Goal: Communication & Community: Answer question/provide support

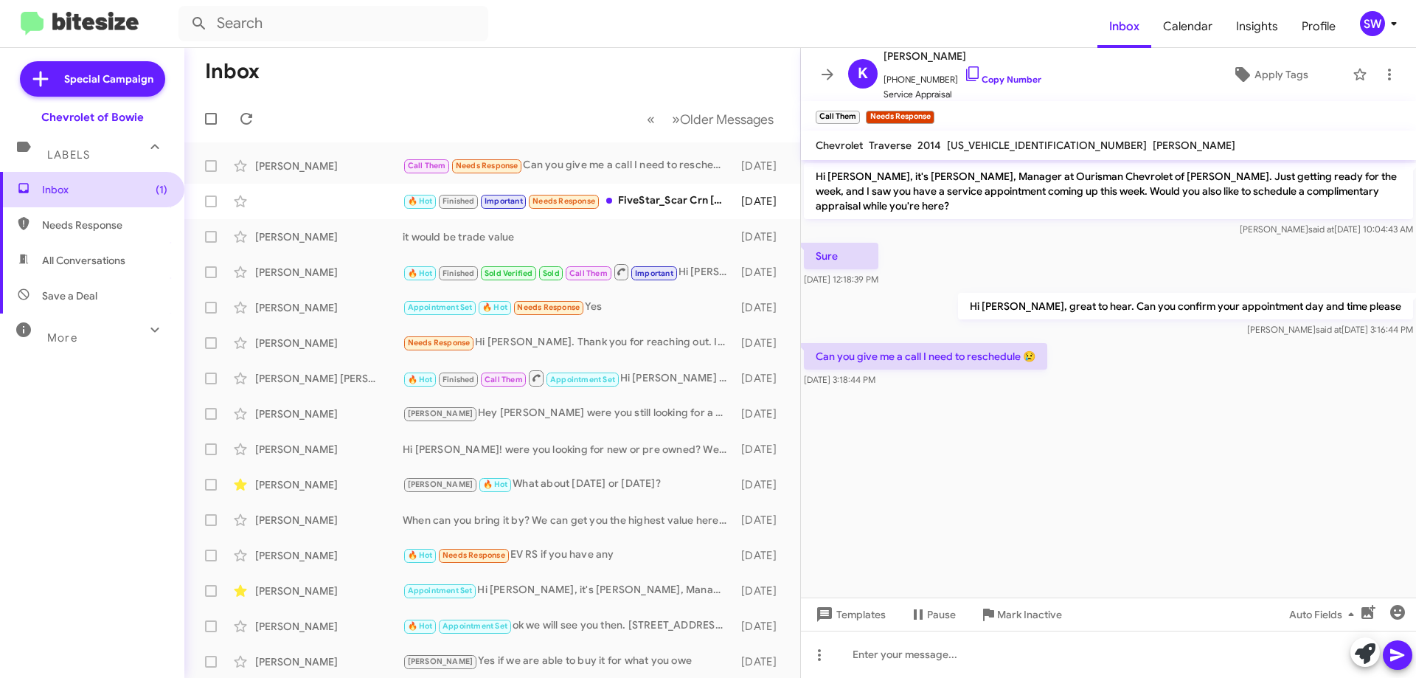
drag, startPoint x: 75, startPoint y: 199, endPoint x: 85, endPoint y: 190, distance: 13.0
click at [74, 198] on span "Inbox (1)" at bounding box center [92, 189] width 184 height 35
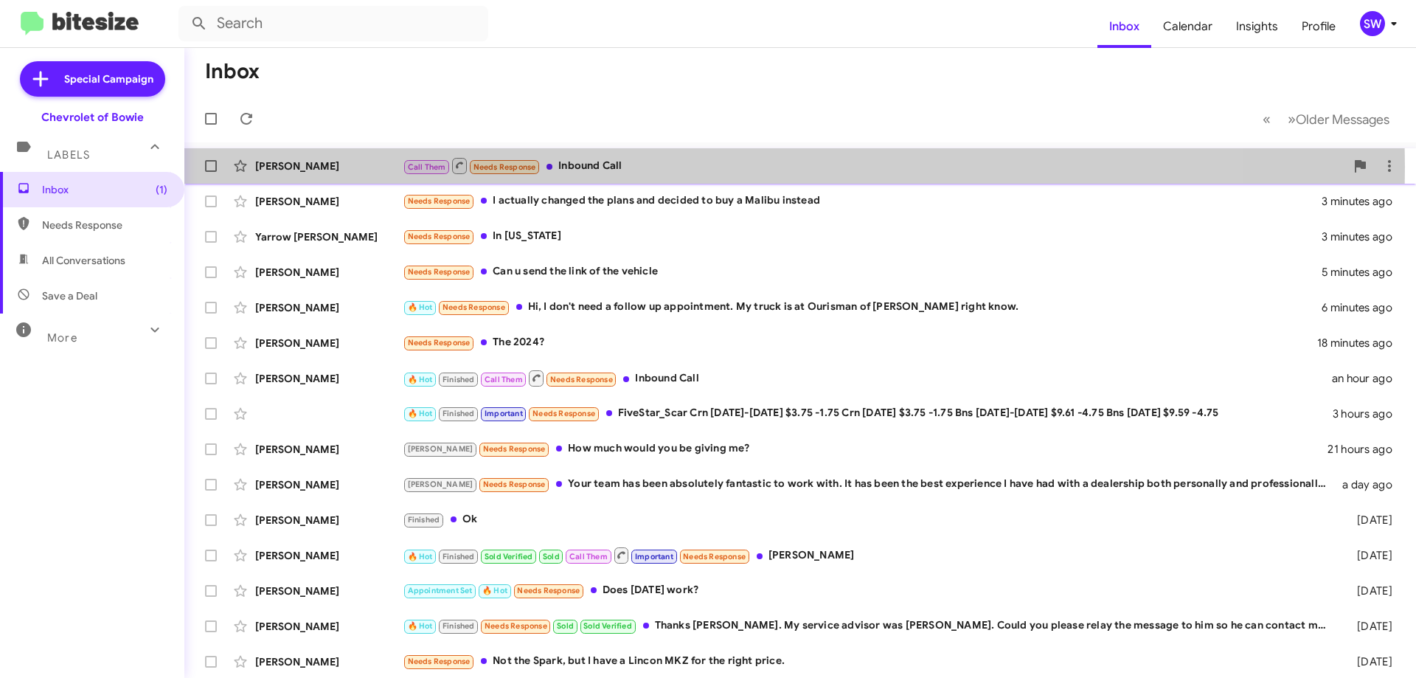
drag, startPoint x: 574, startPoint y: 166, endPoint x: 608, endPoint y: 167, distance: 33.9
click at [577, 165] on div "Call Them Needs Response Inbound Call" at bounding box center [874, 165] width 942 height 18
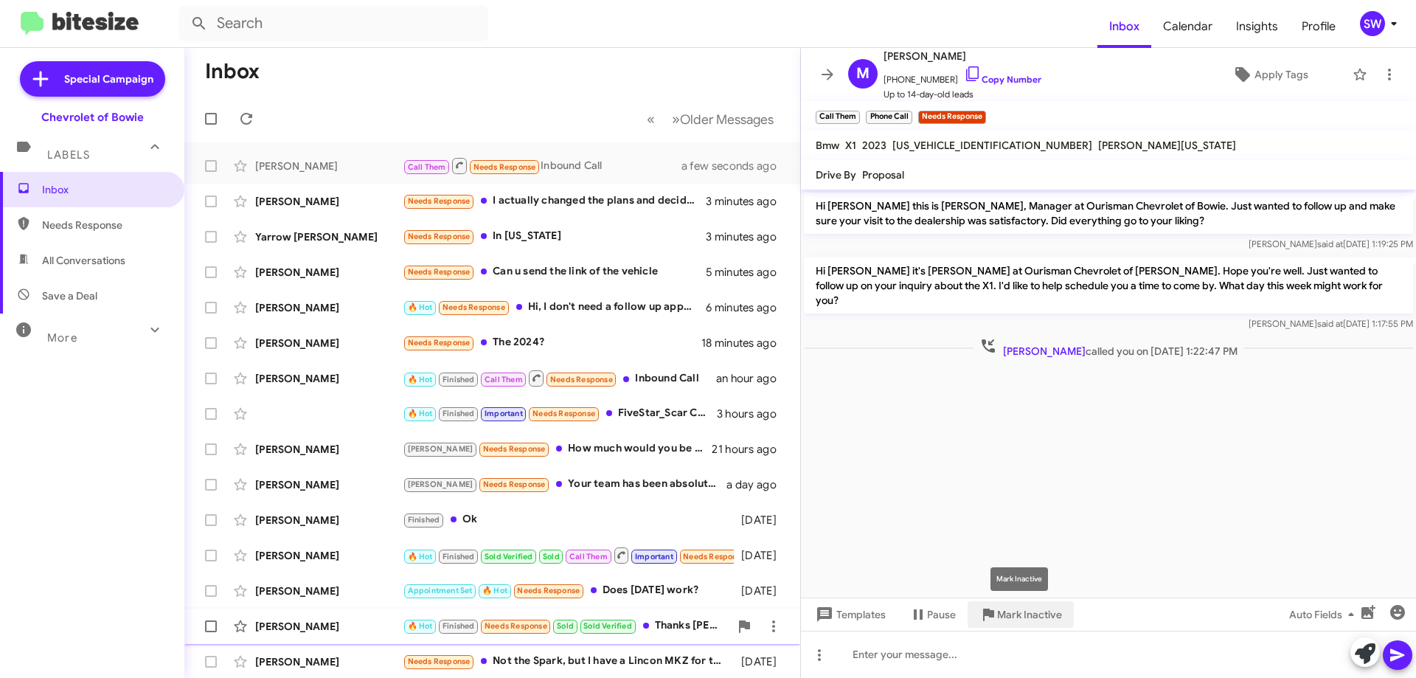
drag, startPoint x: 1011, startPoint y: 612, endPoint x: 1003, endPoint y: 613, distance: 8.1
click at [1009, 607] on span "Mark Inactive" at bounding box center [1029, 614] width 65 height 27
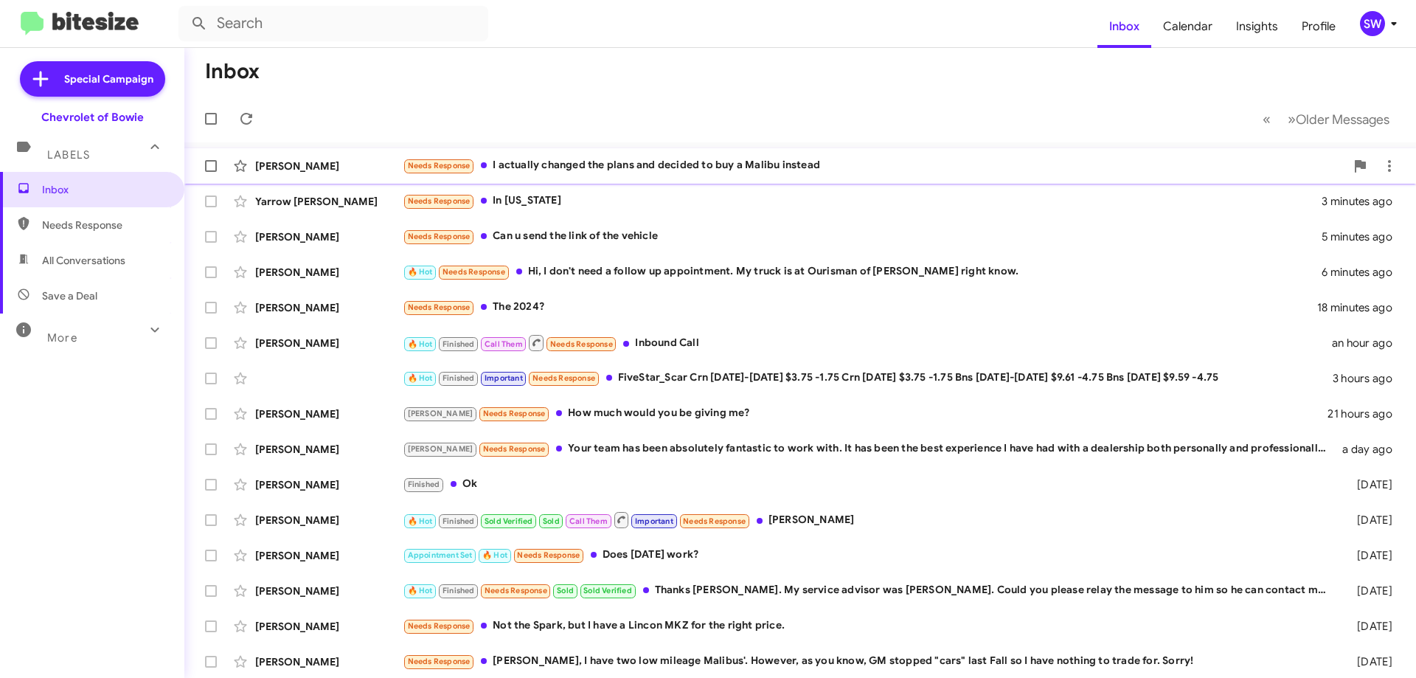
click at [584, 167] on div "Needs Response I actually changed the plans and decided to buy a Malibu instead" at bounding box center [874, 165] width 942 height 17
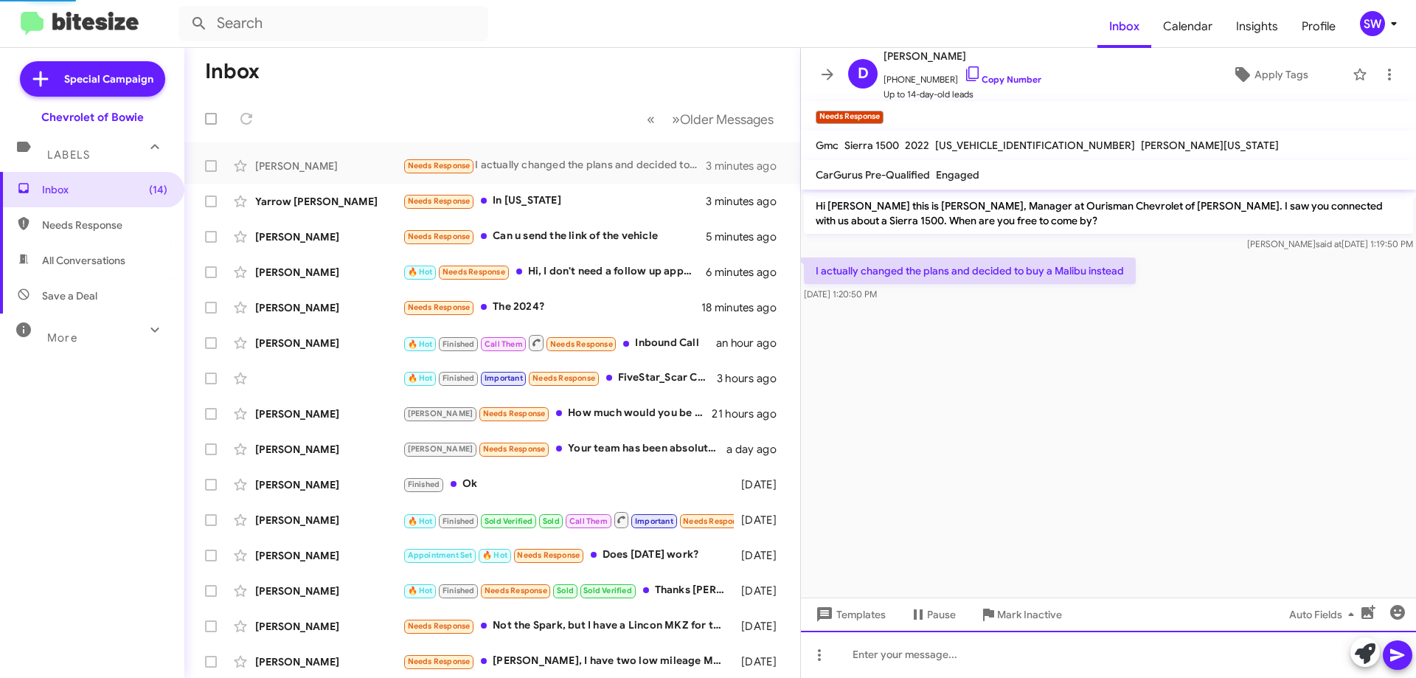
drag, startPoint x: 903, startPoint y: 667, endPoint x: 907, endPoint y: 650, distance: 18.1
click at [903, 667] on div at bounding box center [1108, 653] width 615 height 47
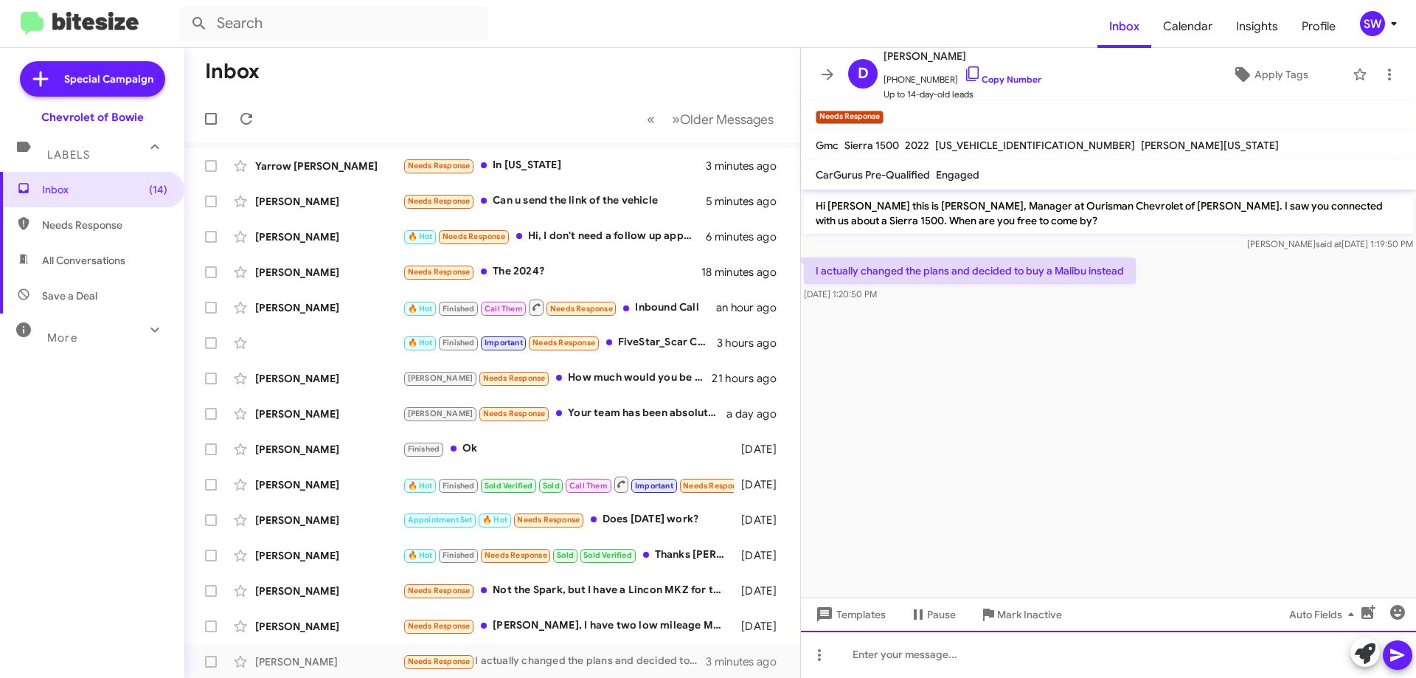
drag, startPoint x: 919, startPoint y: 650, endPoint x: 966, endPoint y: 619, distance: 56.2
click at [919, 651] on div at bounding box center [1108, 653] width 615 height 47
drag, startPoint x: 897, startPoint y: 657, endPoint x: 915, endPoint y: 677, distance: 26.6
click at [899, 658] on div "we have one coming in, I can get you the details" at bounding box center [1108, 653] width 615 height 47
click at [1127, 651] on div "we have one coming in, I can get you the details" at bounding box center [1108, 653] width 615 height 47
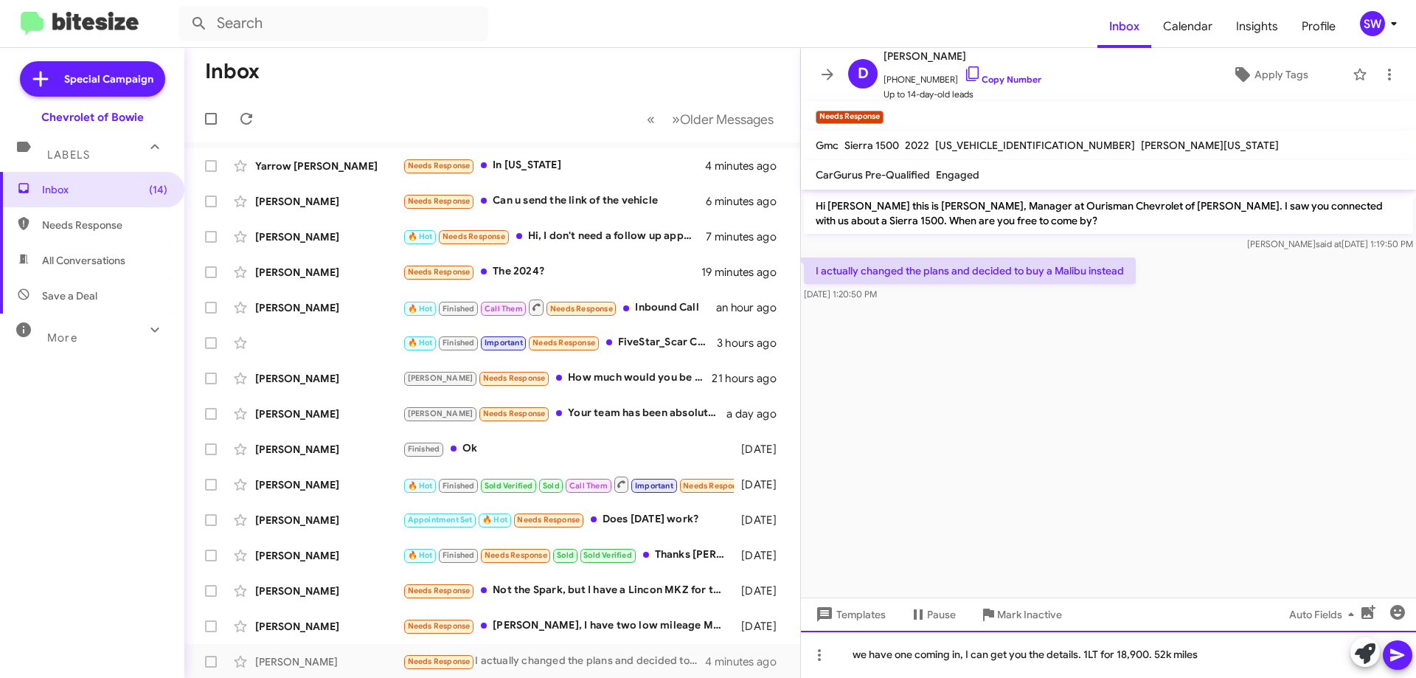
click at [1119, 655] on div "we have one coming in, I can get you the details. 1LT for 18,900. 52k miles" at bounding box center [1108, 653] width 615 height 47
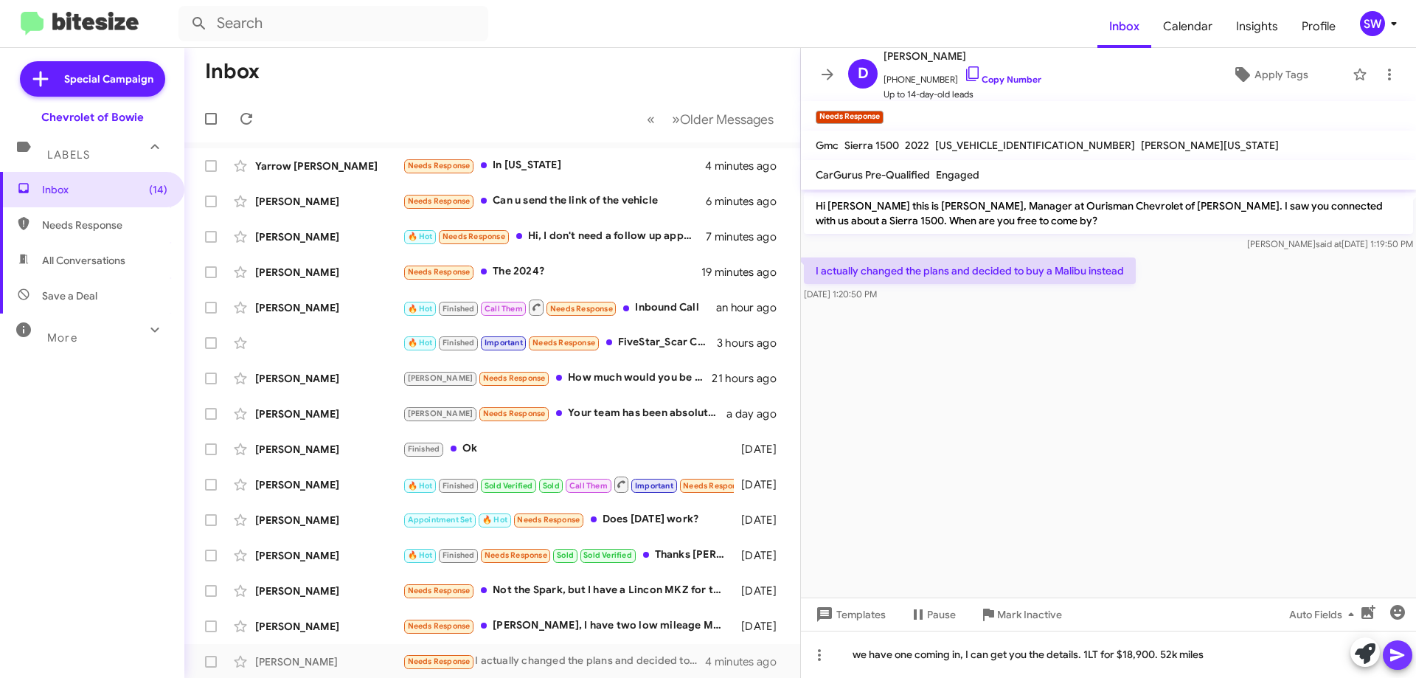
click at [1388, 646] on button at bounding box center [1396, 654] width 29 height 29
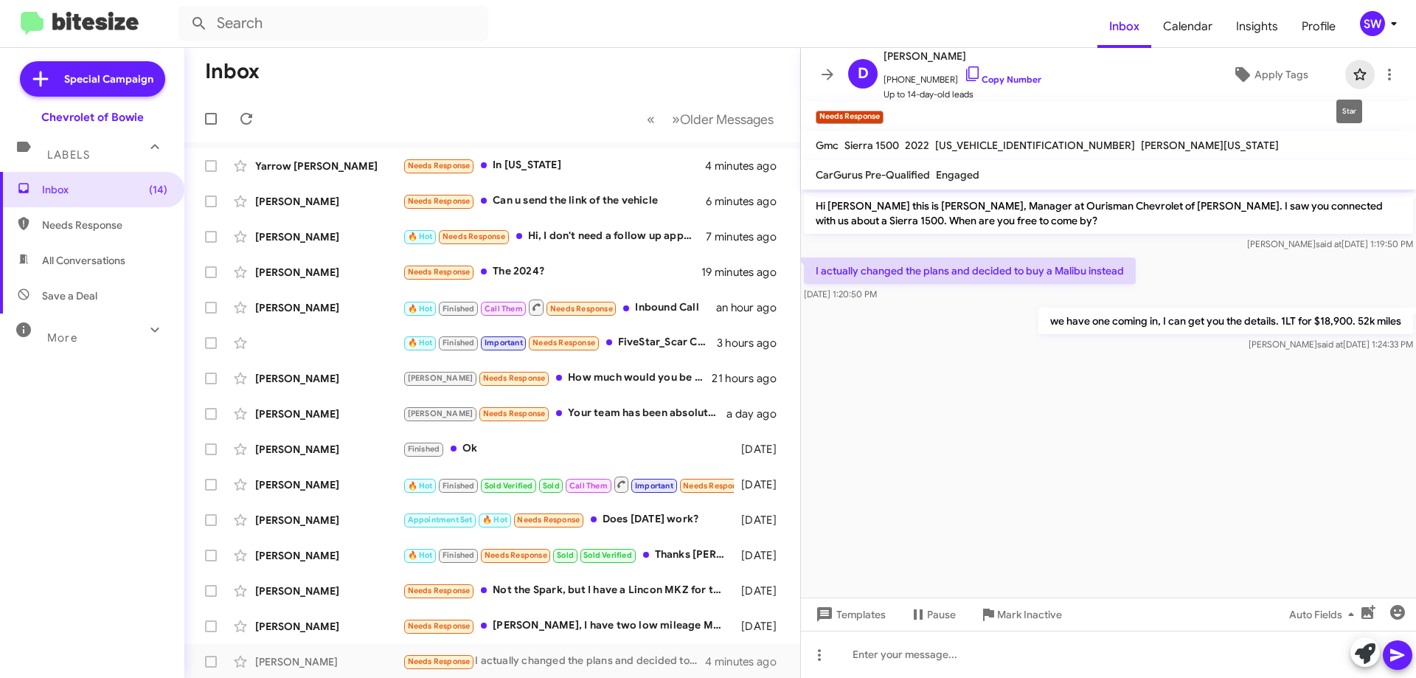
click at [1355, 69] on icon at bounding box center [1360, 75] width 18 height 18
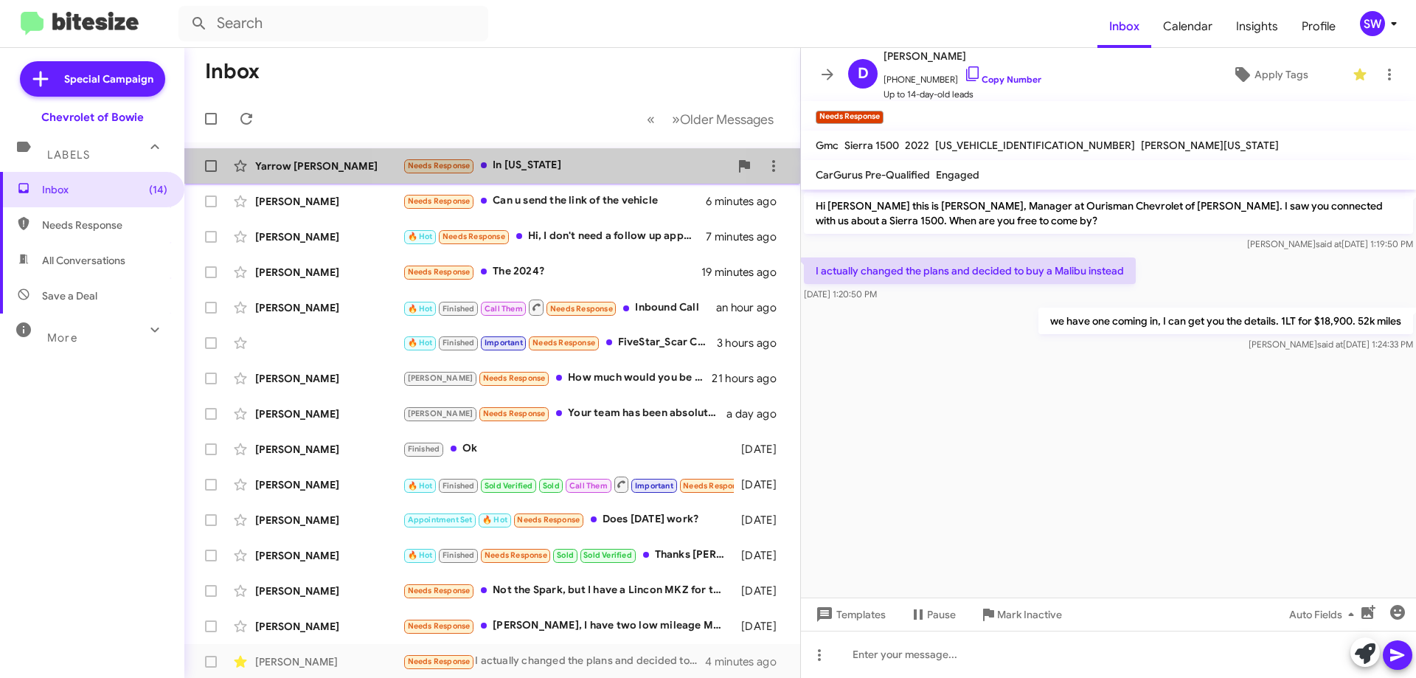
drag, startPoint x: 539, startPoint y: 161, endPoint x: 622, endPoint y: 179, distance: 84.5
click at [540, 161] on div "Needs Response In [US_STATE]" at bounding box center [566, 165] width 327 height 17
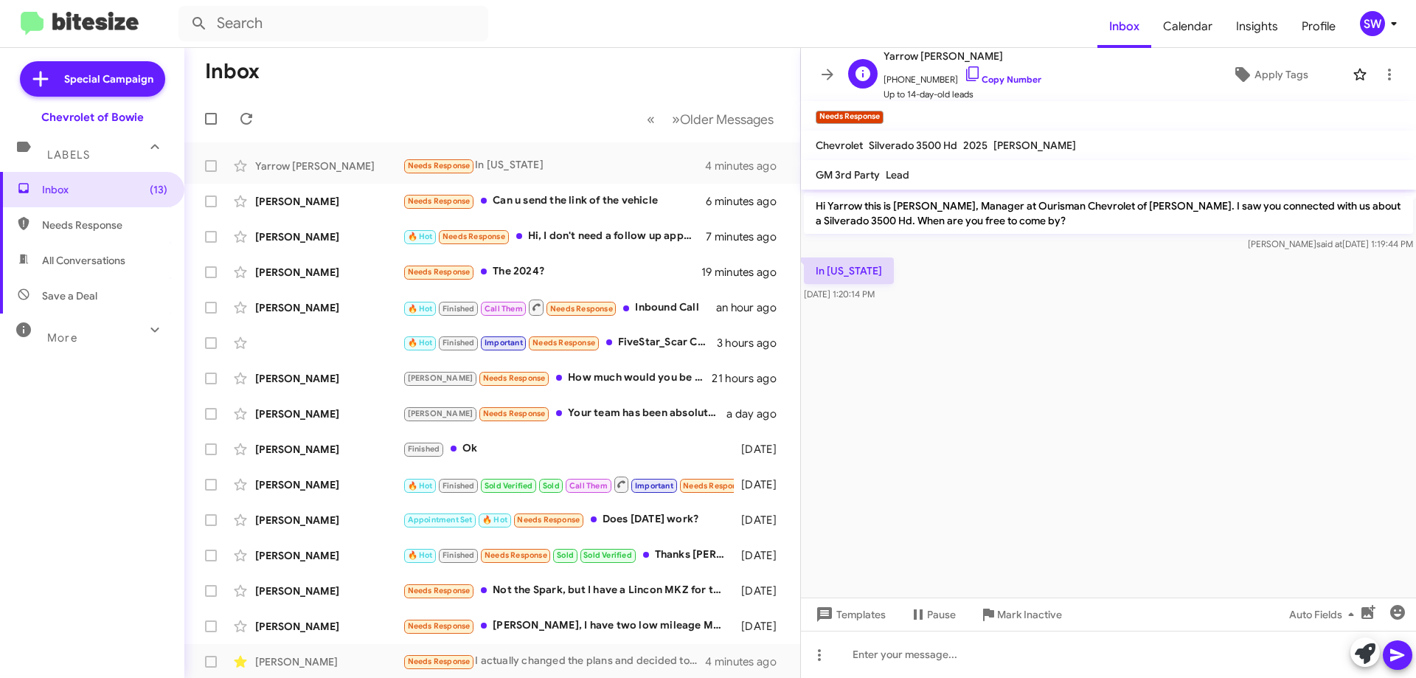
click at [964, 74] on icon at bounding box center [973, 74] width 18 height 18
drag, startPoint x: 1052, startPoint y: 616, endPoint x: 1197, endPoint y: 594, distance: 146.8
click at [1055, 615] on span "Mark Inactive" at bounding box center [1029, 614] width 65 height 27
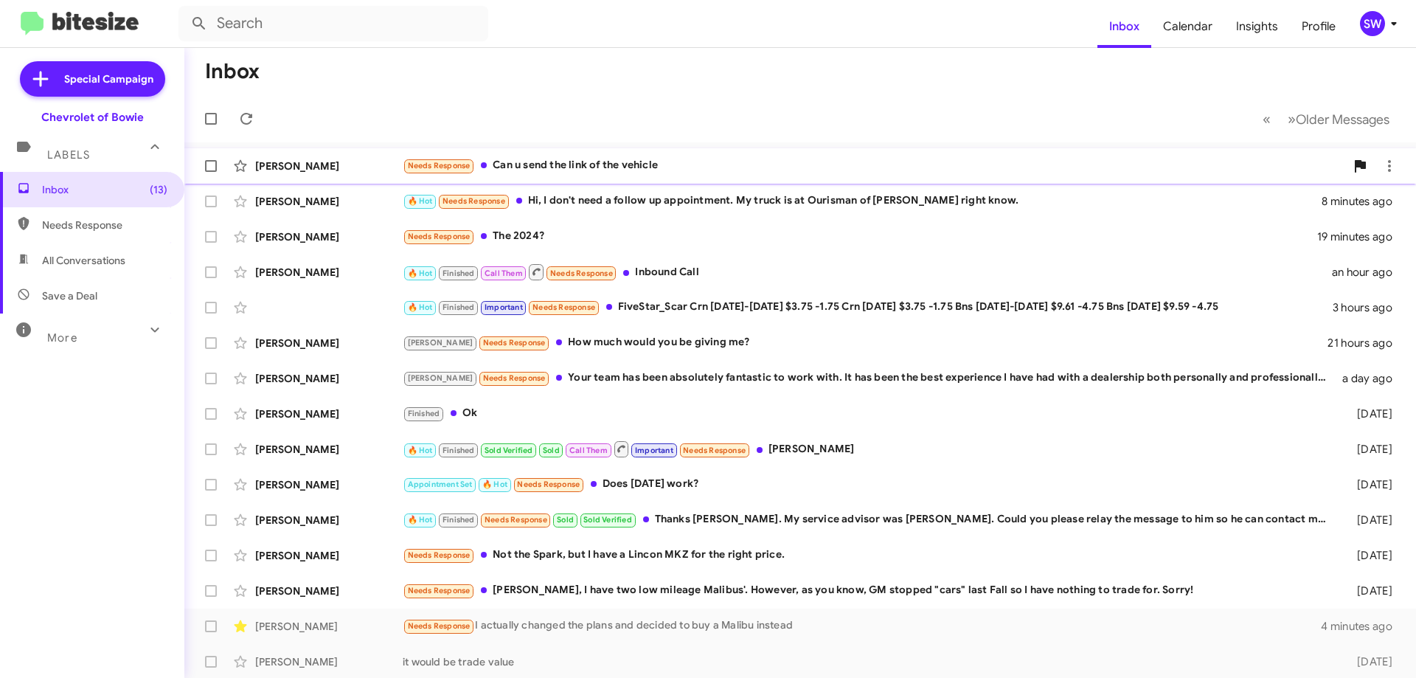
drag, startPoint x: 565, startPoint y: 162, endPoint x: 740, endPoint y: 158, distance: 175.5
click at [571, 164] on div "Needs Response Can u send the link of the vehicle" at bounding box center [874, 165] width 942 height 17
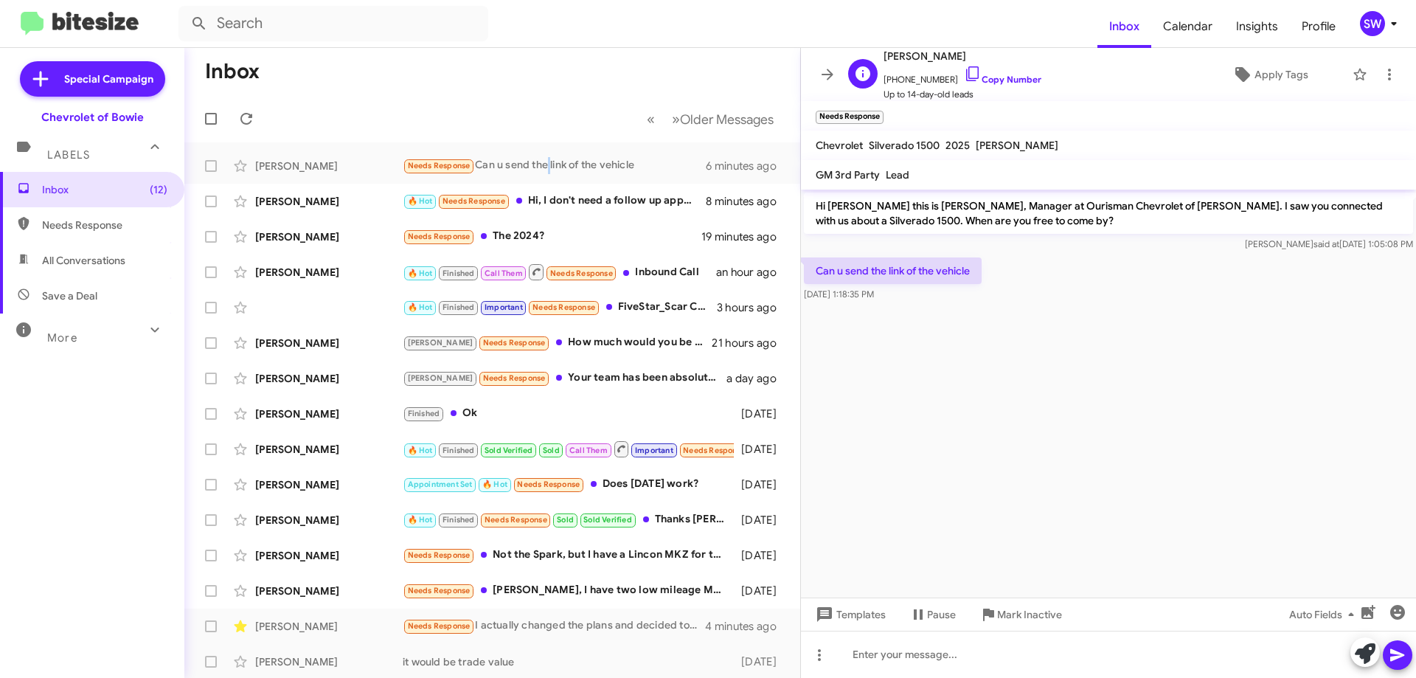
drag, startPoint x: 957, startPoint y: 74, endPoint x: 981, endPoint y: 66, distance: 24.9
click at [964, 74] on icon at bounding box center [973, 74] width 18 height 18
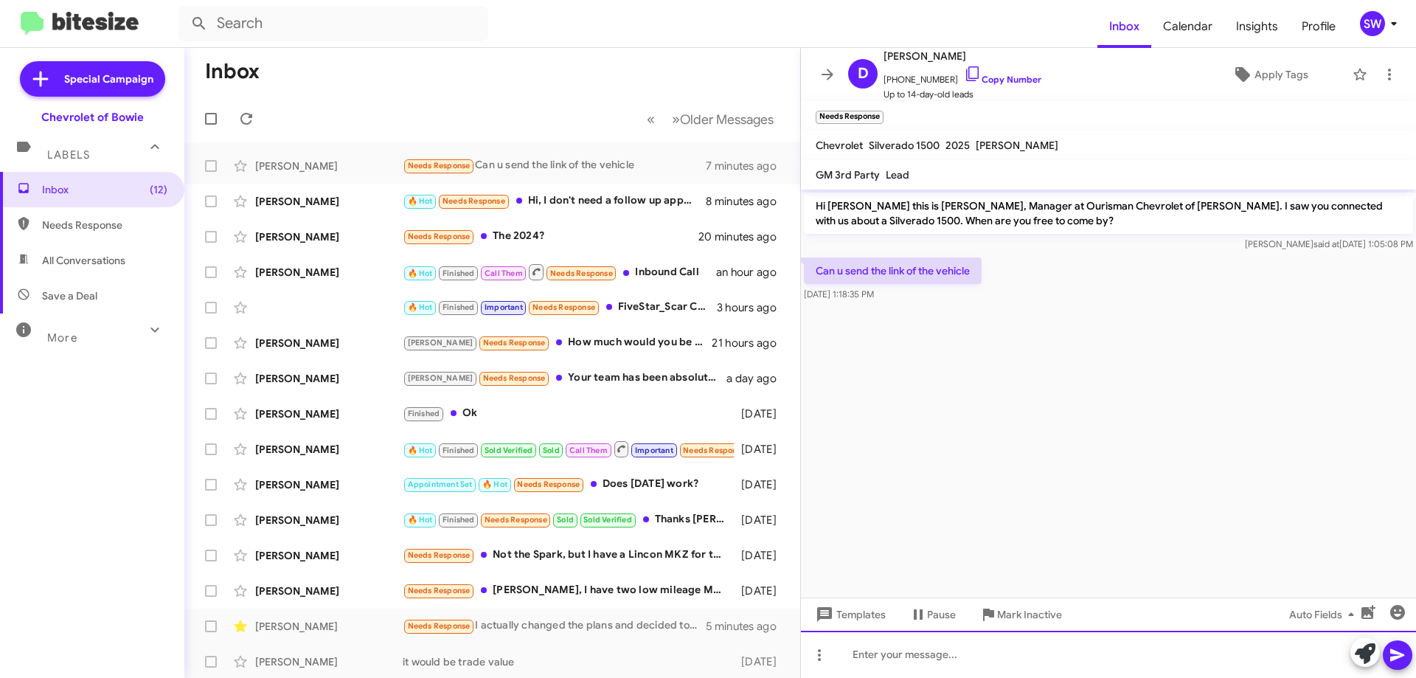
click at [902, 655] on div at bounding box center [1108, 653] width 615 height 47
paste div
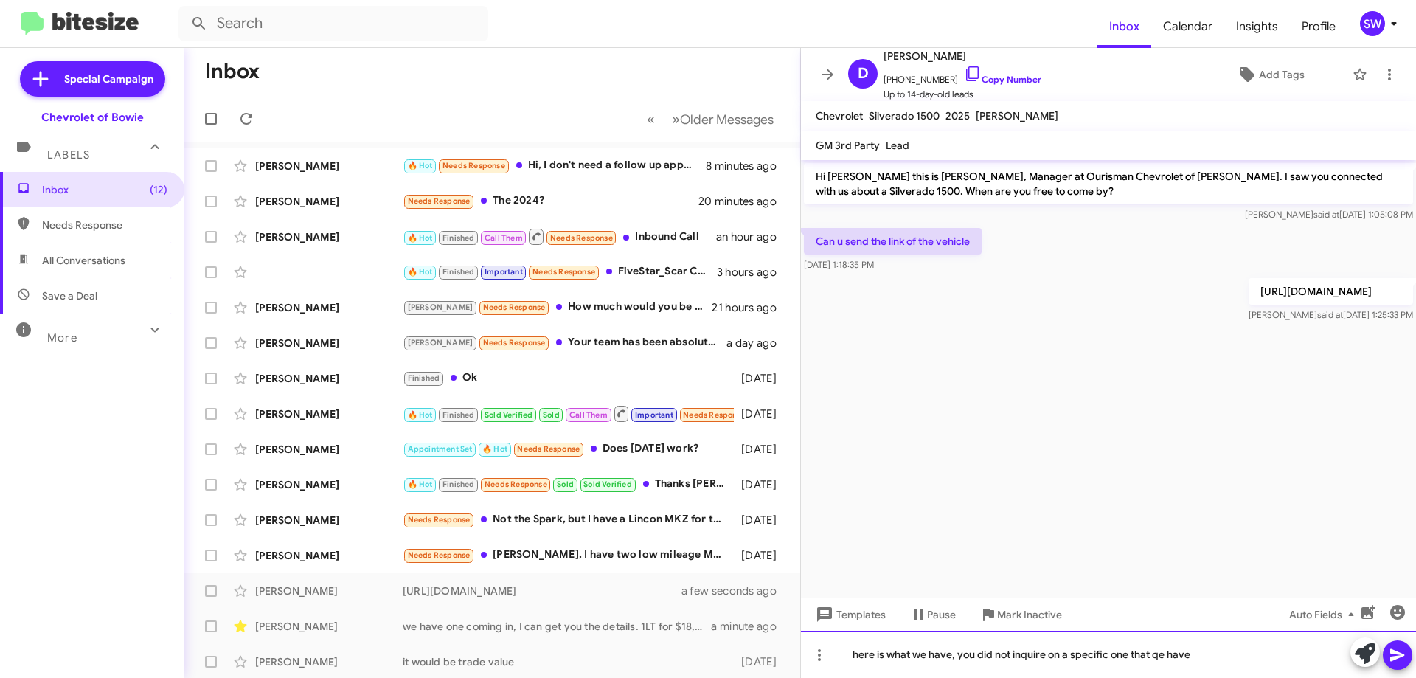
drag, startPoint x: 1158, startPoint y: 654, endPoint x: 1183, endPoint y: 660, distance: 25.8
click at [1158, 654] on div "here is what we have, you did not inquire on a specific one that qe have" at bounding box center [1108, 653] width 615 height 47
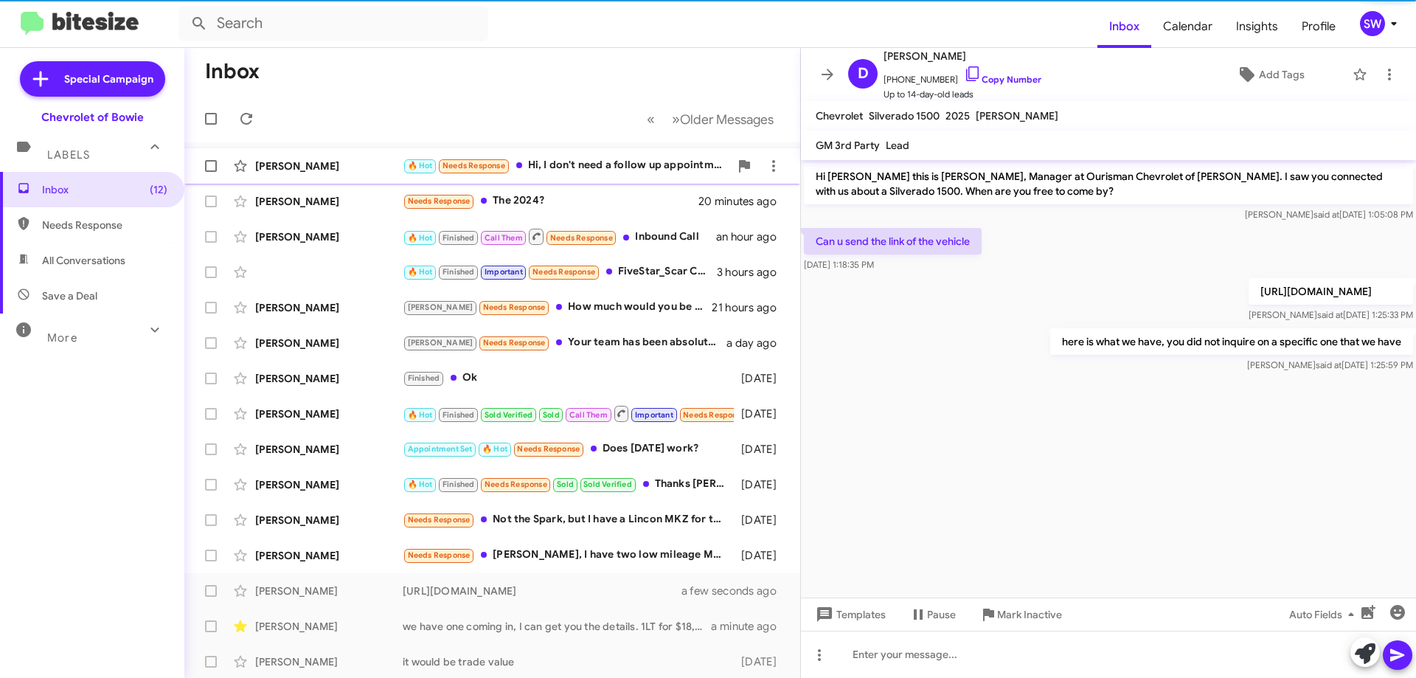
drag, startPoint x: 594, startPoint y: 168, endPoint x: 632, endPoint y: 171, distance: 37.7
click at [594, 169] on div "🔥 Hot Needs Response Hi, I don't need a follow up appointment. My truck is at O…" at bounding box center [566, 165] width 327 height 17
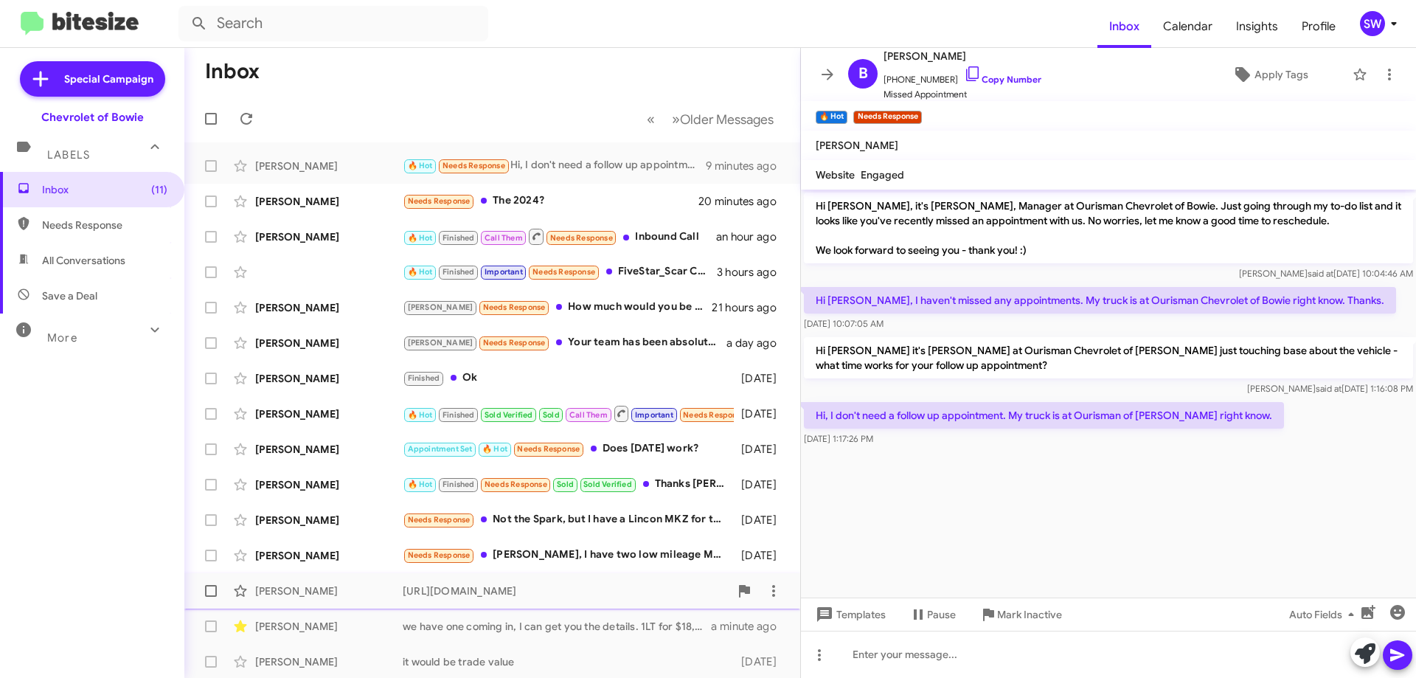
drag, startPoint x: 1013, startPoint y: 616, endPoint x: 1014, endPoint y: 596, distance: 19.9
click at [1013, 615] on span "Mark Inactive" at bounding box center [1029, 614] width 65 height 27
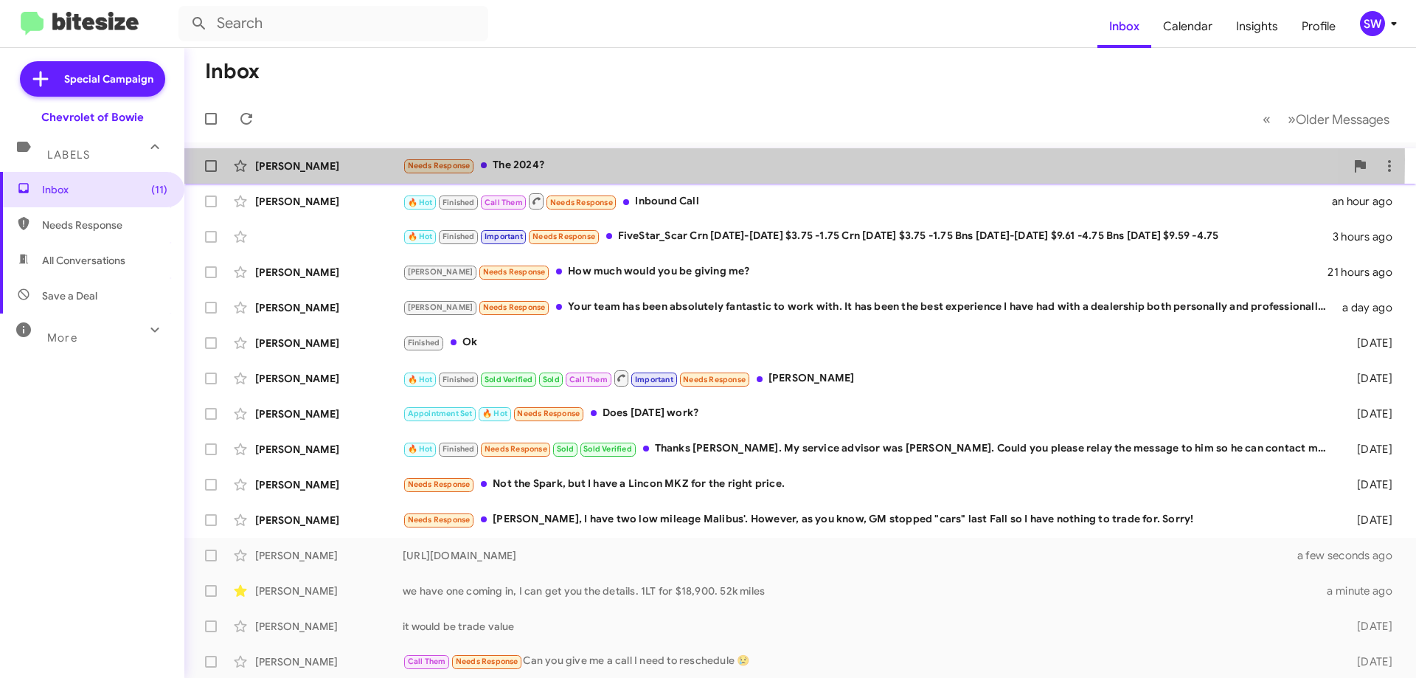
drag, startPoint x: 528, startPoint y: 159, endPoint x: 538, endPoint y: 163, distance: 10.6
click at [529, 159] on div "Needs Response The 2024?" at bounding box center [874, 165] width 942 height 17
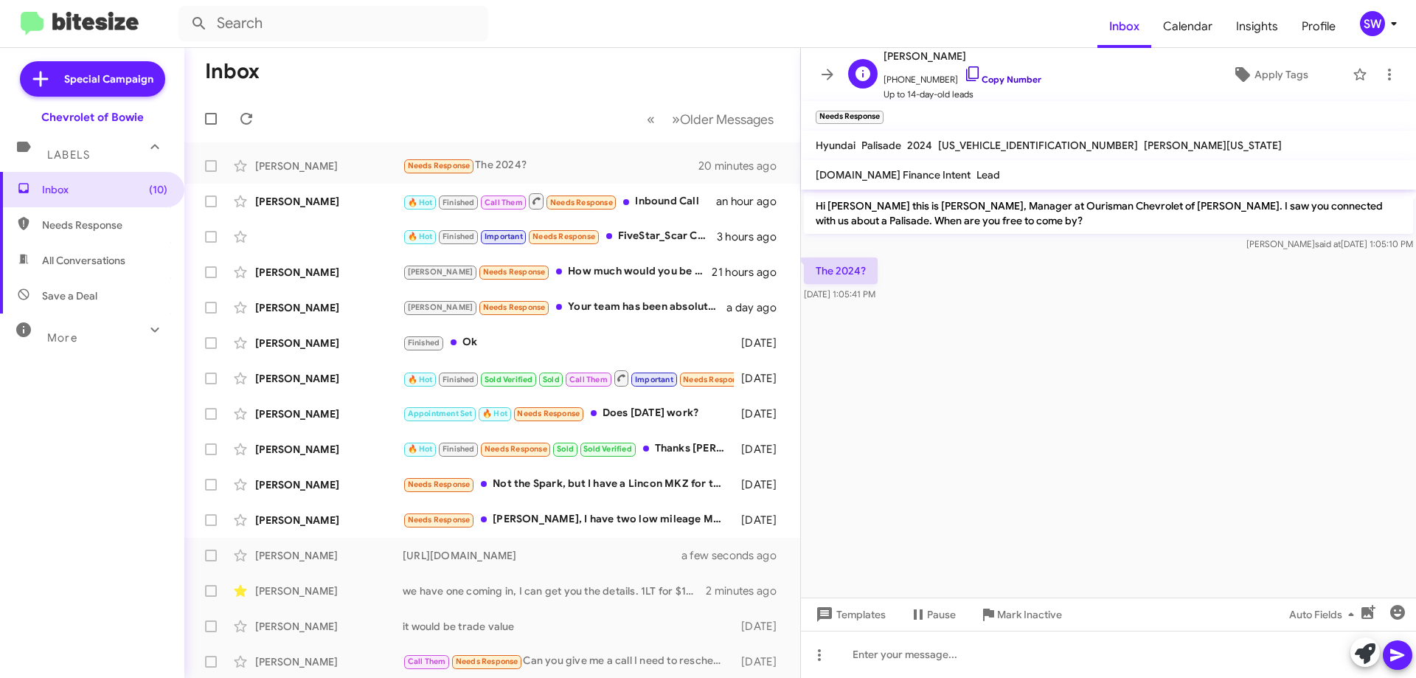
drag, startPoint x: 961, startPoint y: 69, endPoint x: 970, endPoint y: 79, distance: 13.6
click at [964, 70] on icon at bounding box center [973, 74] width 18 height 18
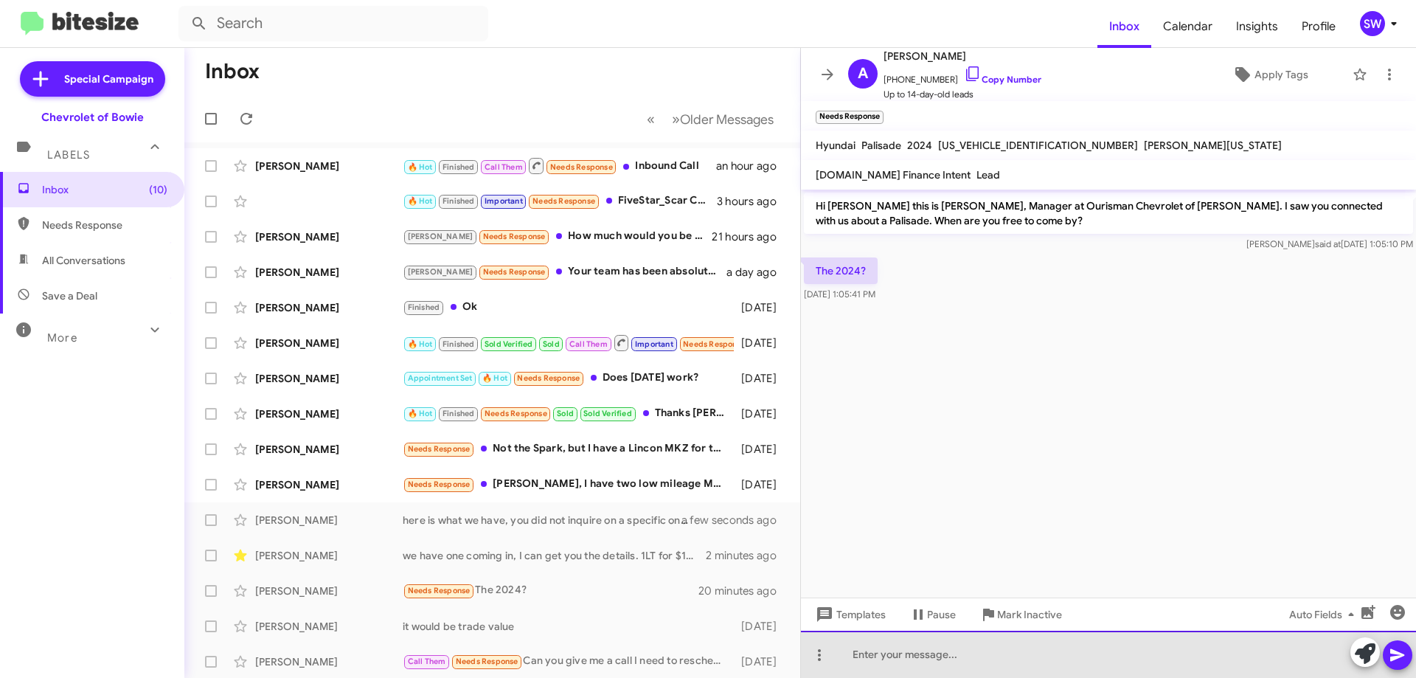
click at [922, 655] on div at bounding box center [1108, 653] width 615 height 47
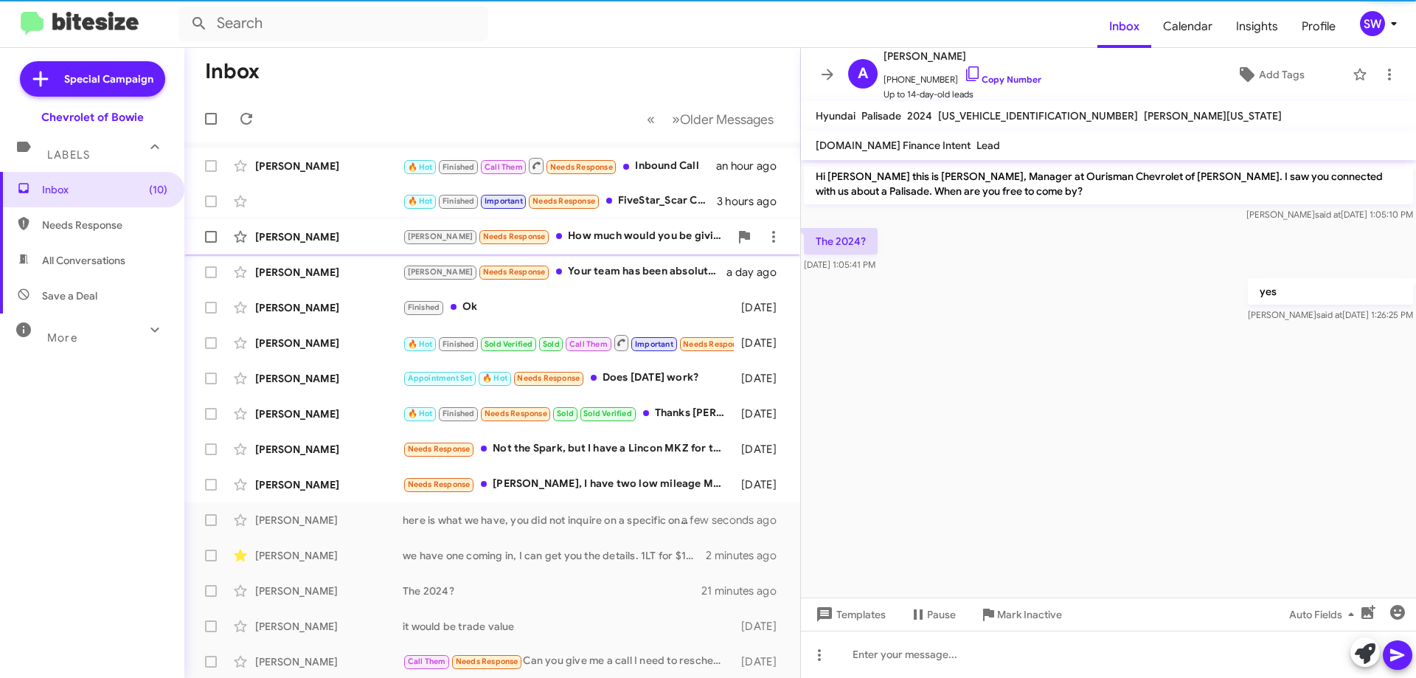
click at [555, 240] on div "[PERSON_NAME] Needs Response How much would you be giving me?" at bounding box center [566, 236] width 327 height 17
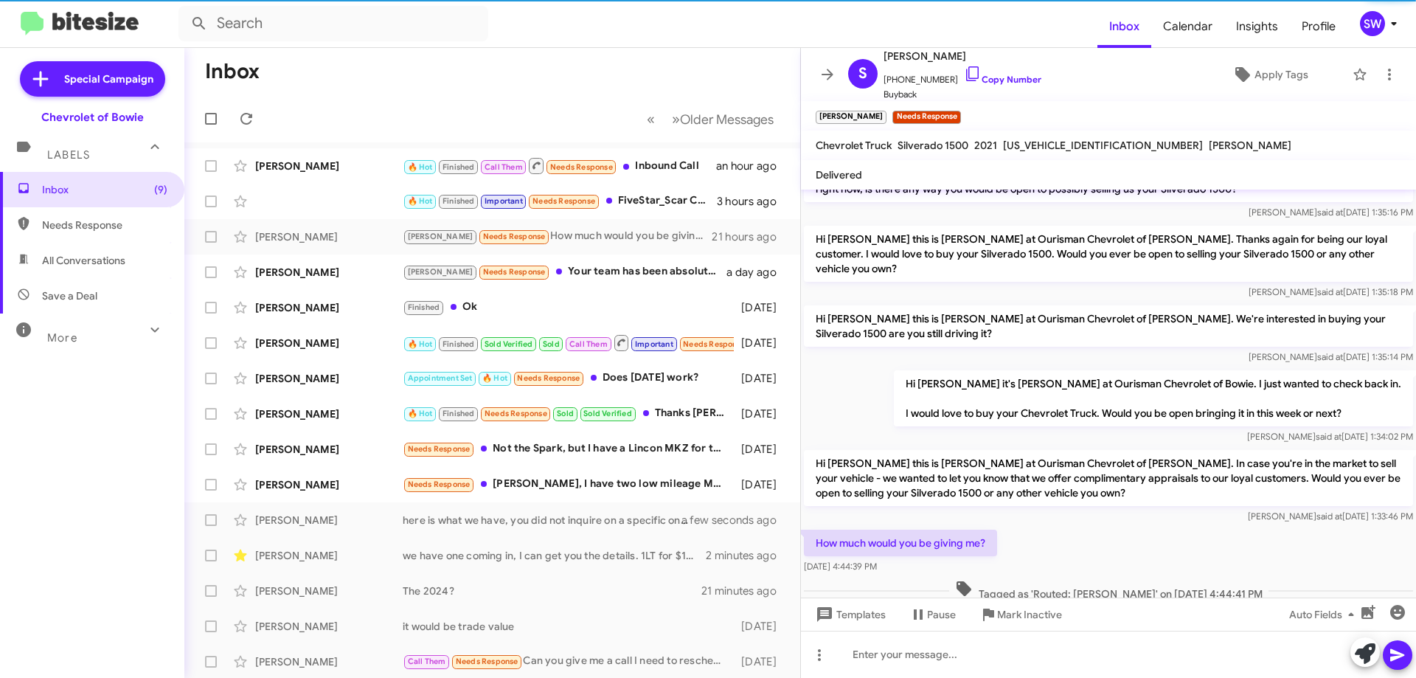
scroll to position [260, 0]
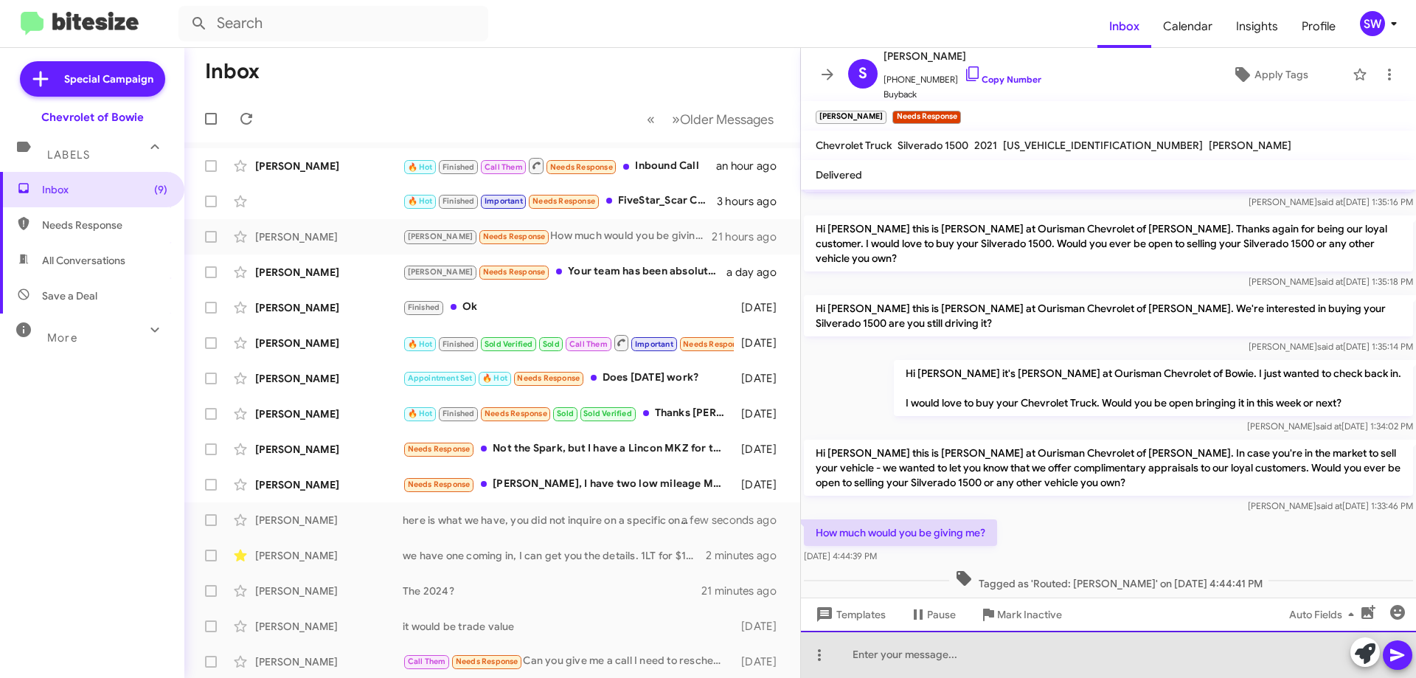
click at [954, 663] on div at bounding box center [1108, 653] width 615 height 47
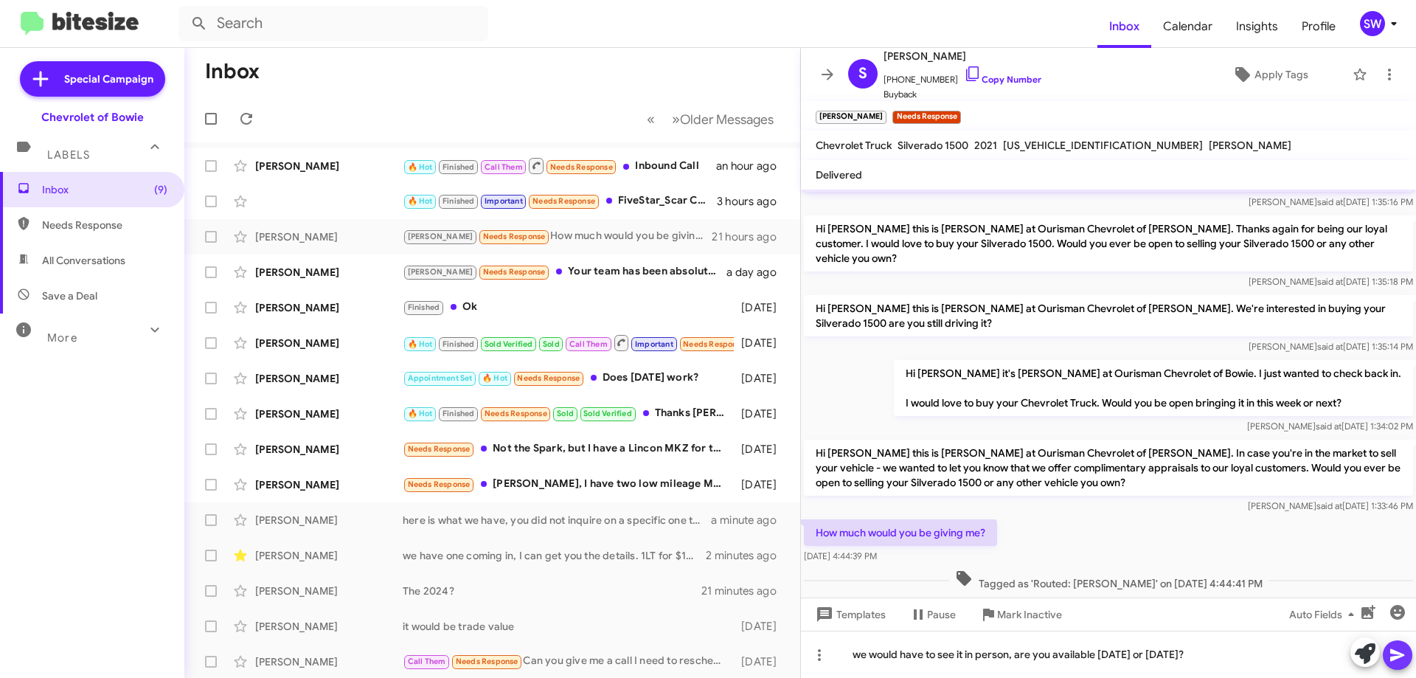
click at [1396, 650] on icon at bounding box center [1397, 655] width 18 height 18
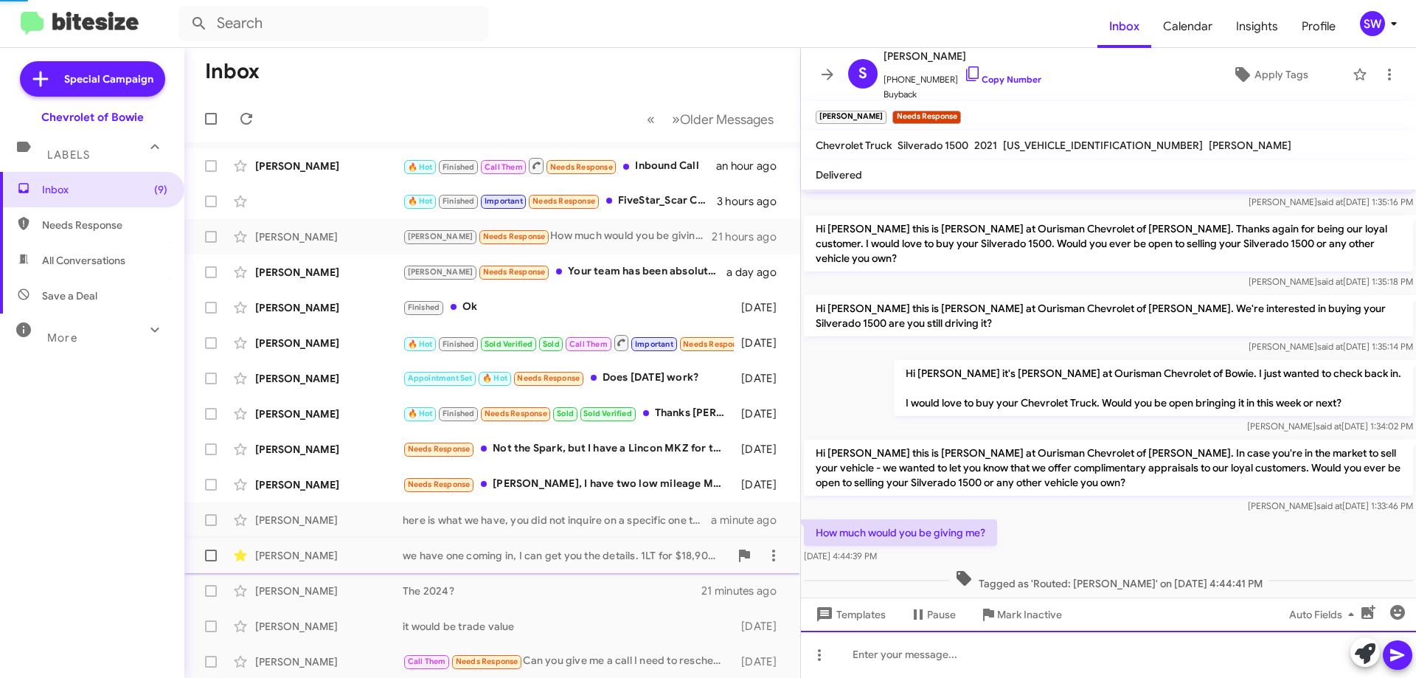
scroll to position [0, 0]
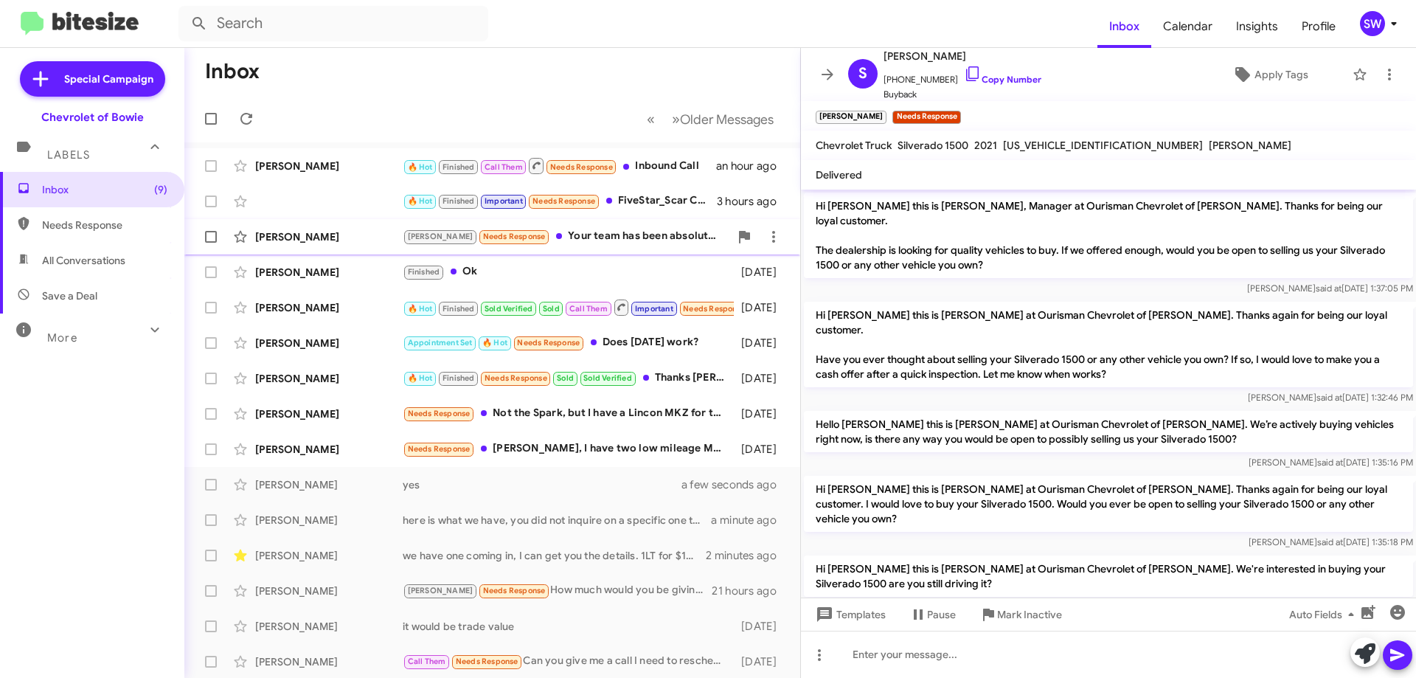
click at [561, 231] on div "[PERSON_NAME] Needs Response Your team has been absolutely fantastic to work wi…" at bounding box center [566, 236] width 327 height 17
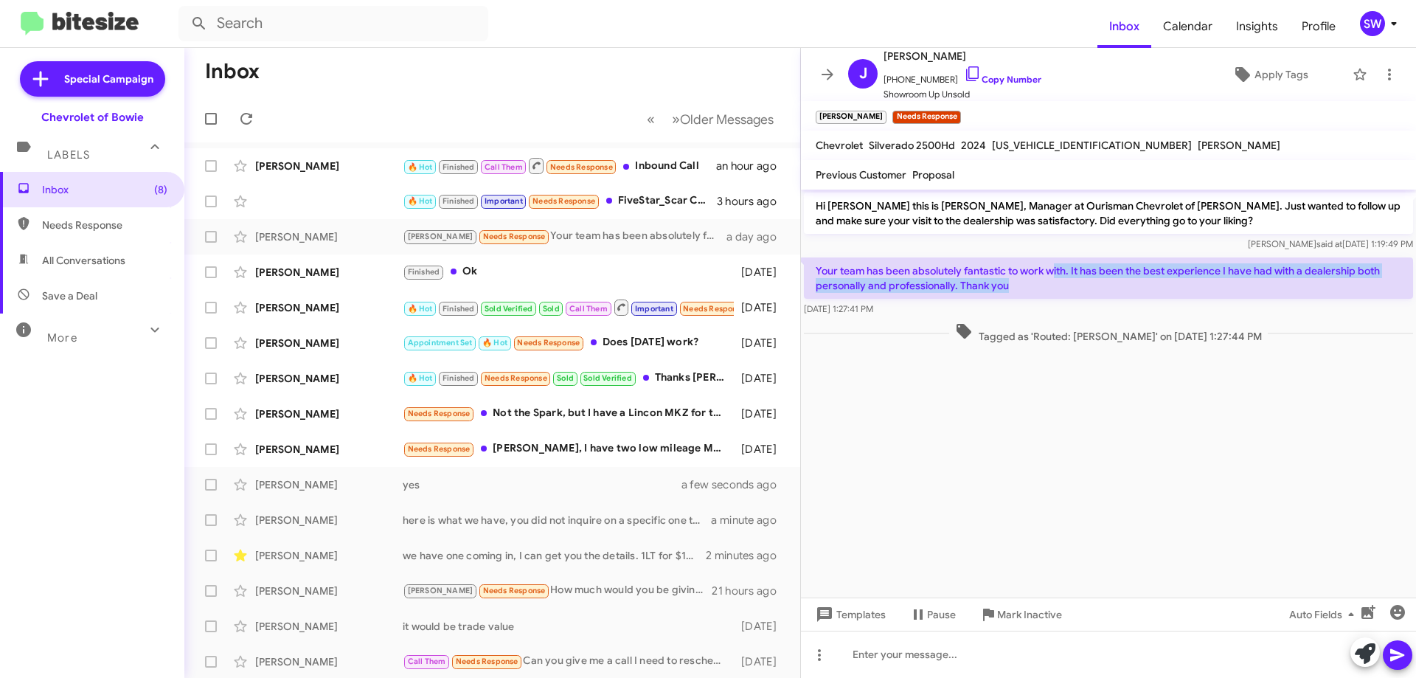
drag, startPoint x: 1051, startPoint y: 269, endPoint x: 1192, endPoint y: 278, distance: 140.4
click at [1192, 278] on p "Your team has been absolutely fantastic to work with. It has been the best expe…" at bounding box center [1108, 277] width 609 height 41
click at [1032, 287] on p "Your team has been absolutely fantastic to work with. It has been the best expe…" at bounding box center [1108, 277] width 609 height 41
drag, startPoint x: 959, startPoint y: 76, endPoint x: 966, endPoint y: 78, distance: 7.7
click at [964, 77] on icon at bounding box center [973, 74] width 18 height 18
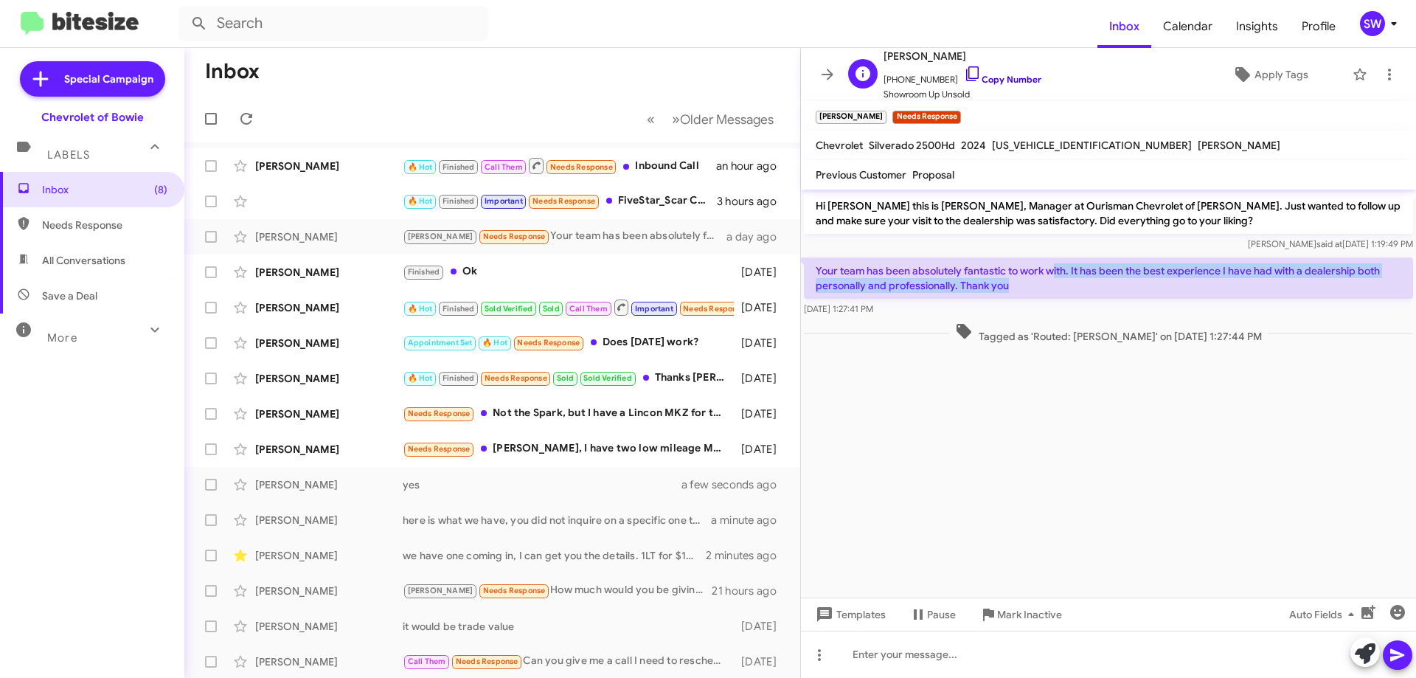
copy p "ith. It has been the best experience I have had with a dealership both personal…"
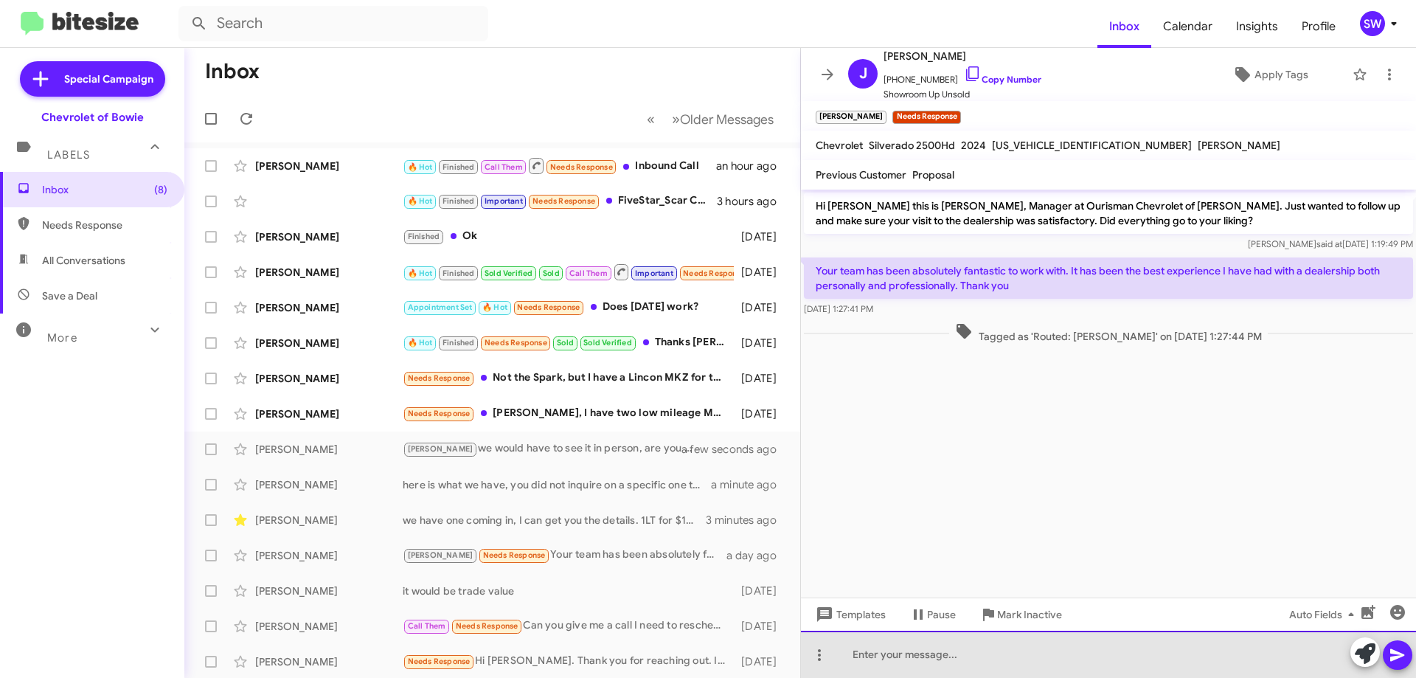
click at [973, 657] on div at bounding box center [1108, 653] width 615 height 47
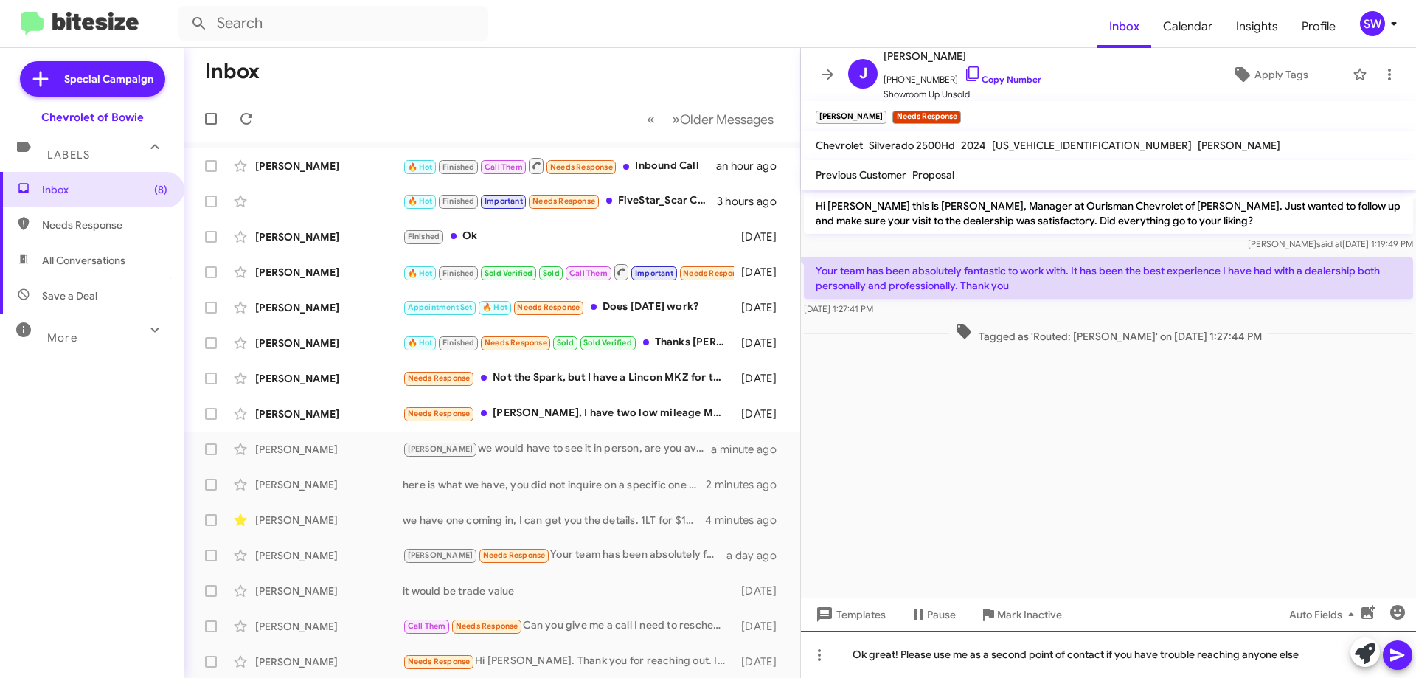
click at [1309, 656] on div "Ok great! Please use me as a second point of contact if you have trouble reachi…" at bounding box center [1108, 653] width 615 height 47
drag, startPoint x: 1311, startPoint y: 652, endPoint x: 1319, endPoint y: 655, distance: 8.9
click at [1311, 653] on div "Ok great! Please use me as a second point of contact if you have trouble reachi…" at bounding box center [1108, 653] width 615 height 47
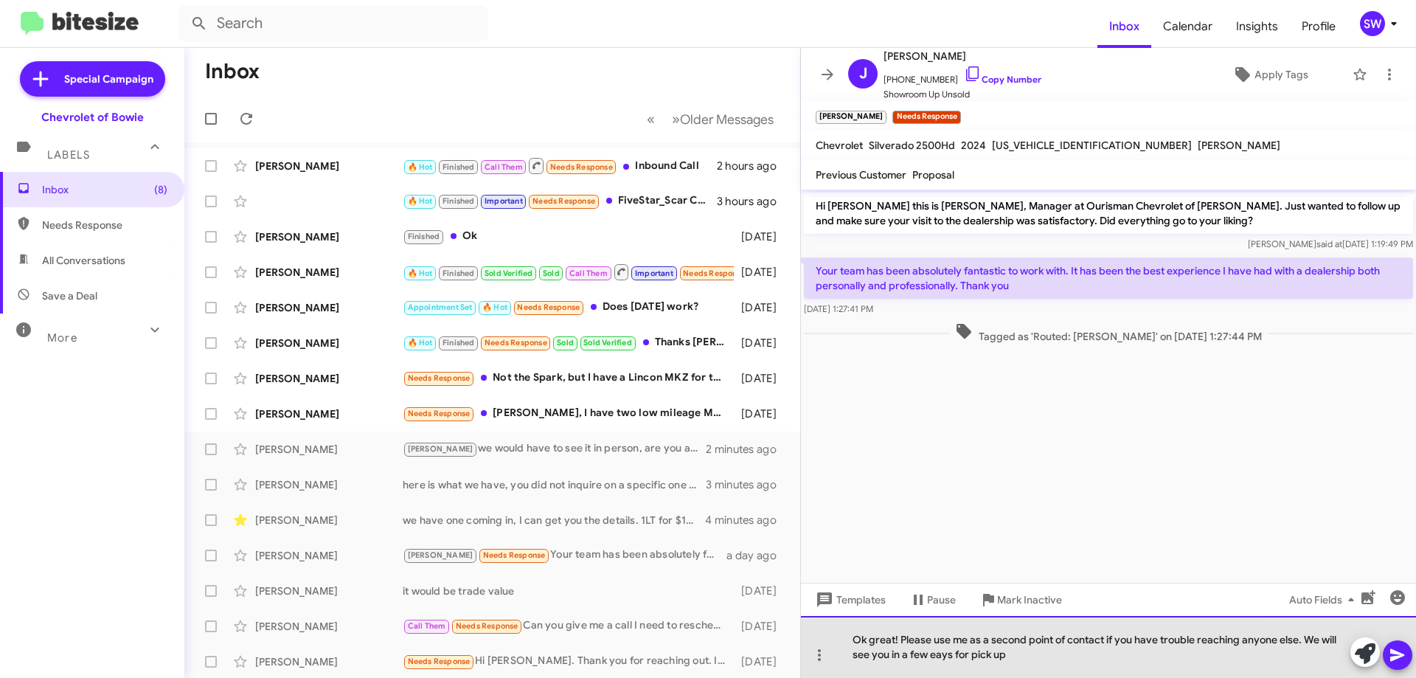
drag, startPoint x: 940, startPoint y: 657, endPoint x: 934, endPoint y: 651, distance: 8.3
click at [872, 643] on div "Ok great! Please use me as a second point of contact if you have trouble reachi…" at bounding box center [1108, 647] width 615 height 62
drag, startPoint x: 935, startPoint y: 647, endPoint x: 947, endPoint y: 672, distance: 27.4
click at [940, 661] on div "Ok great! Please use me as a second point of contact if you have trouble reachi…" at bounding box center [1108, 647] width 615 height 62
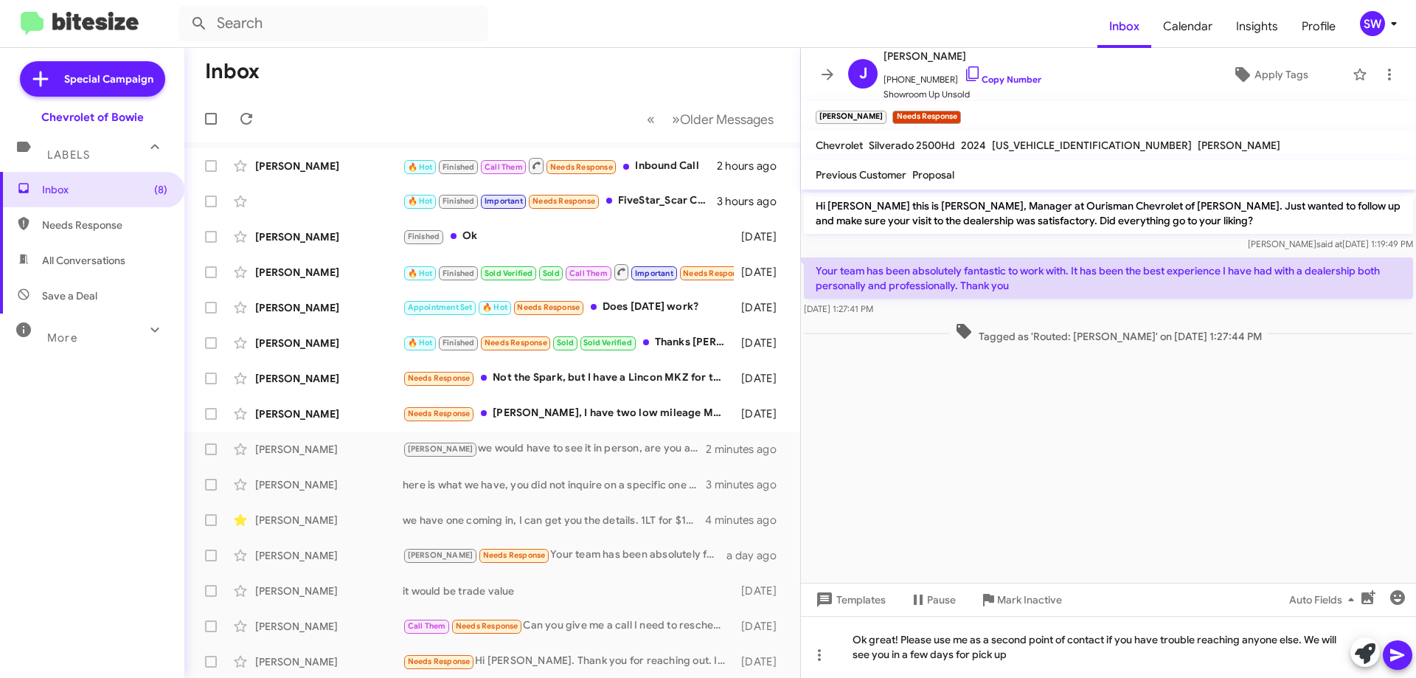
click at [1398, 661] on icon at bounding box center [1397, 655] width 18 height 18
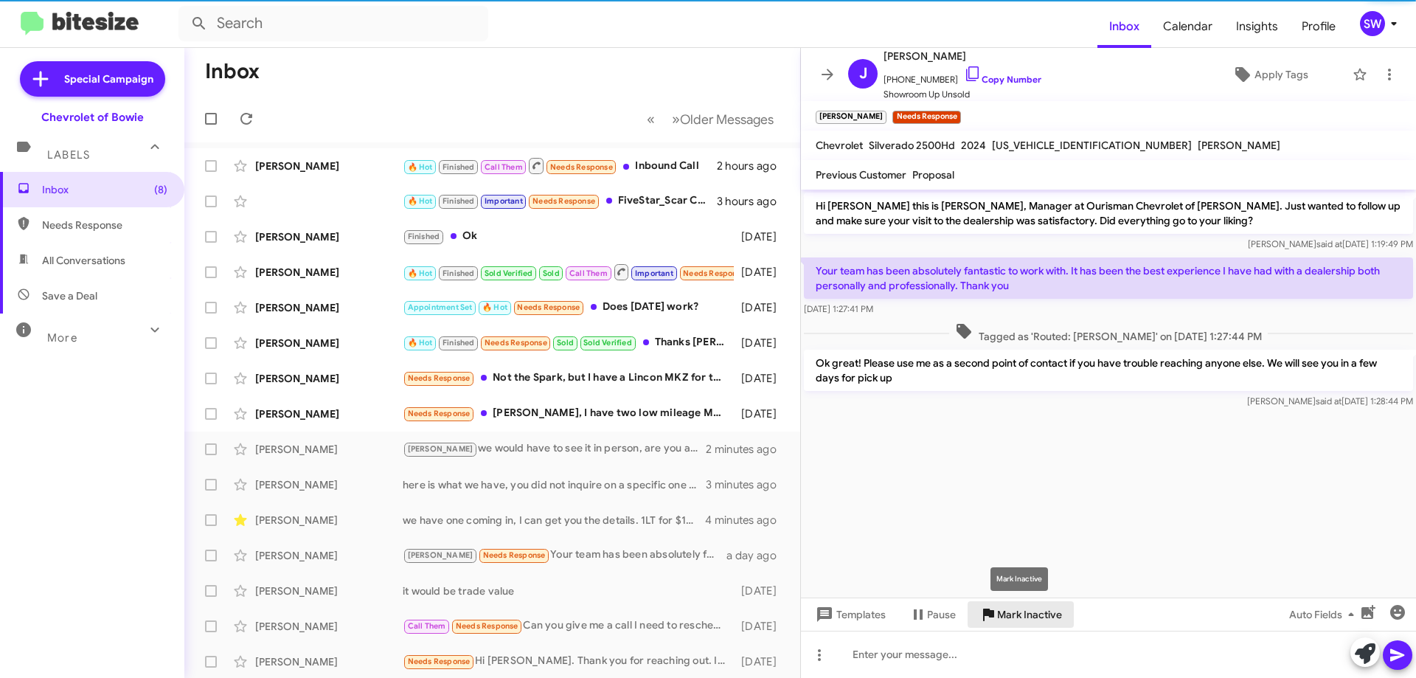
drag, startPoint x: 1017, startPoint y: 611, endPoint x: 1005, endPoint y: 607, distance: 12.6
click at [1015, 611] on span "Mark Inactive" at bounding box center [1029, 614] width 65 height 27
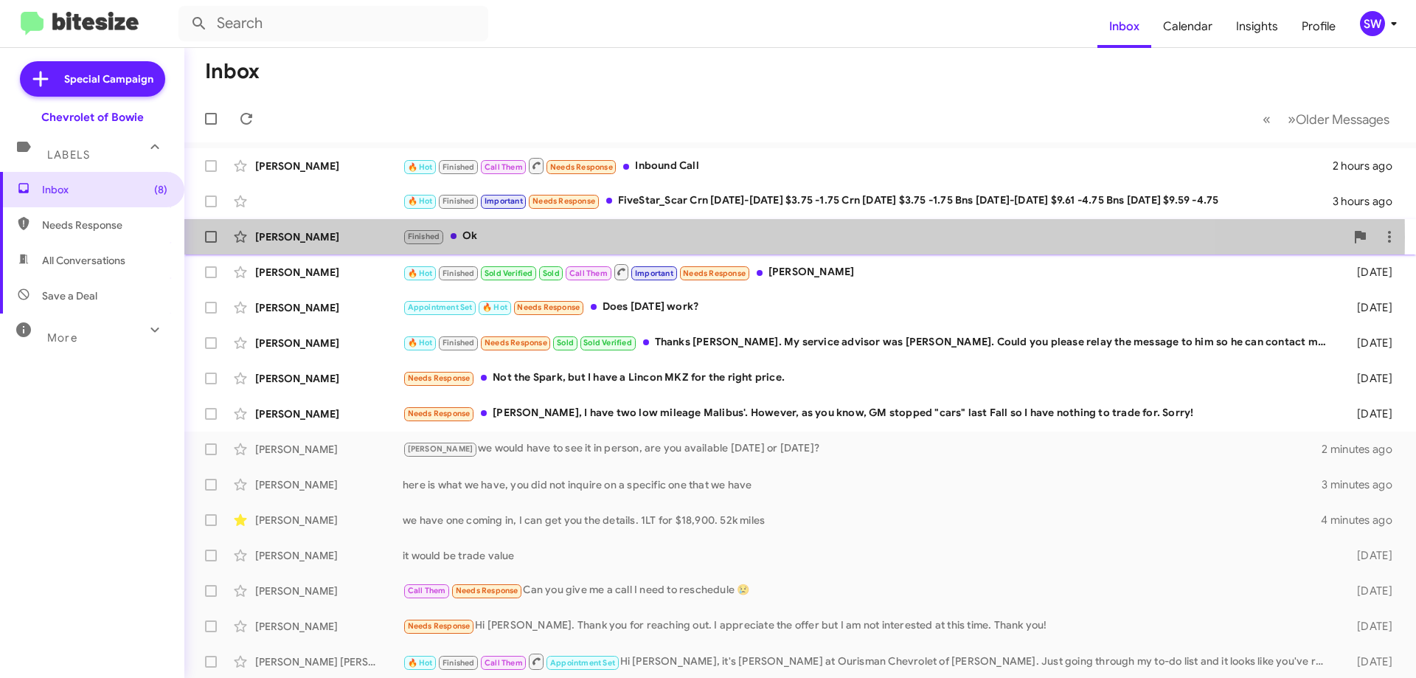
drag, startPoint x: 467, startPoint y: 237, endPoint x: 497, endPoint y: 231, distance: 30.1
click at [474, 234] on div "Finished Ok" at bounding box center [874, 236] width 942 height 17
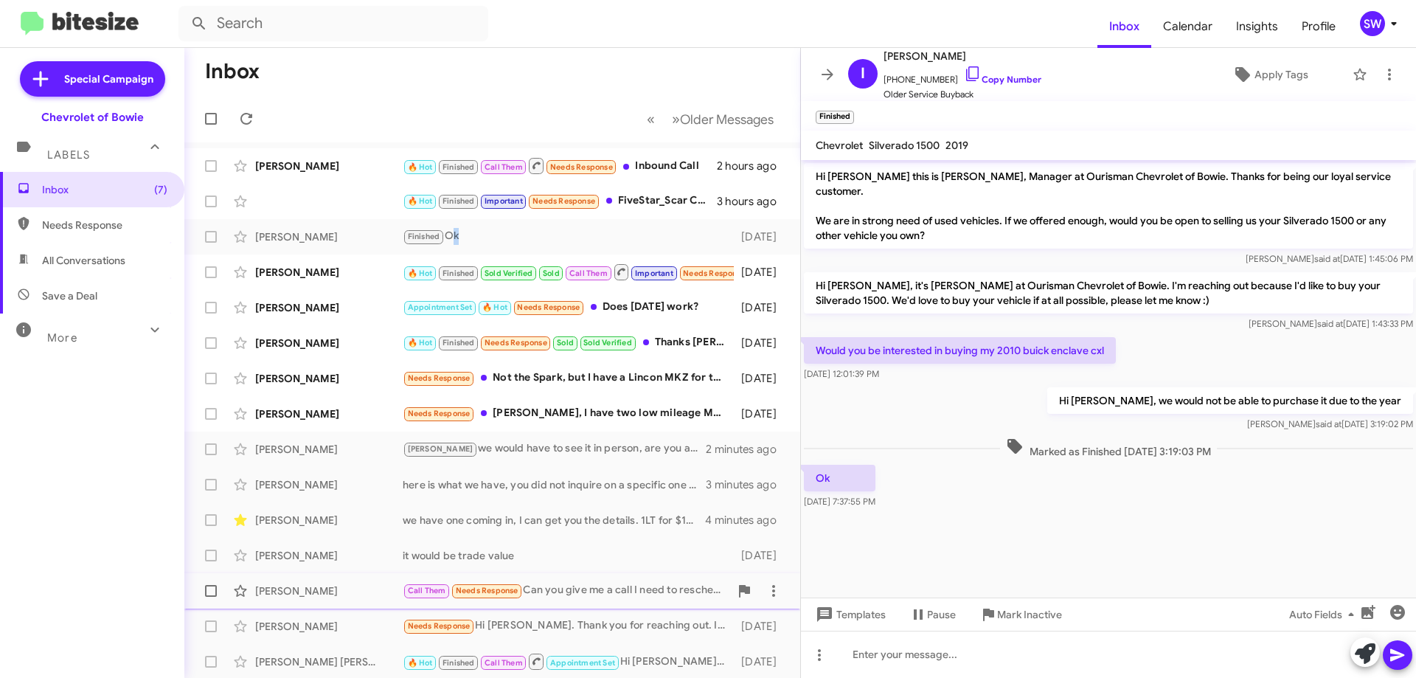
drag, startPoint x: 1004, startPoint y: 613, endPoint x: 1003, endPoint y: 596, distance: 17.0
click at [1005, 610] on span "Mark Inactive" at bounding box center [1029, 614] width 65 height 27
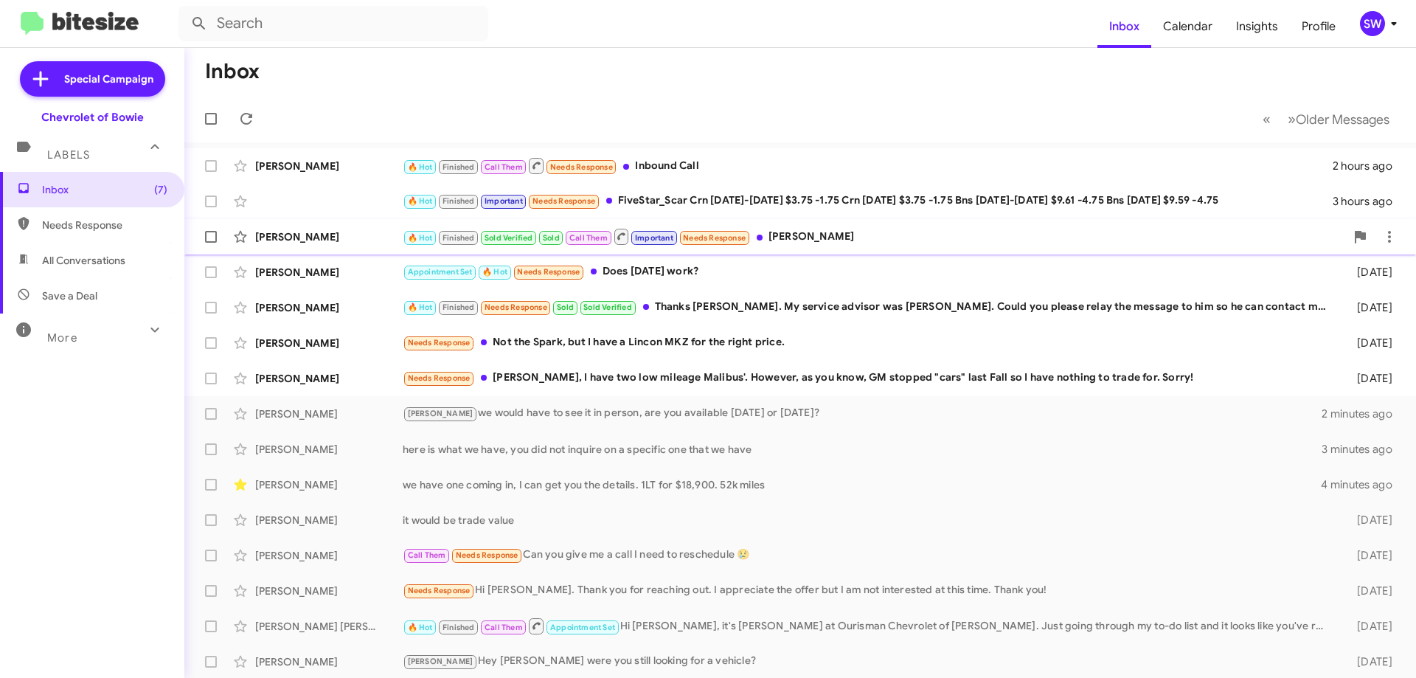
click at [810, 247] on div "[PERSON_NAME] 🔥 Hot Finished Sold Verified Sold Call Them Important Needs Respo…" at bounding box center [800, 236] width 1208 height 29
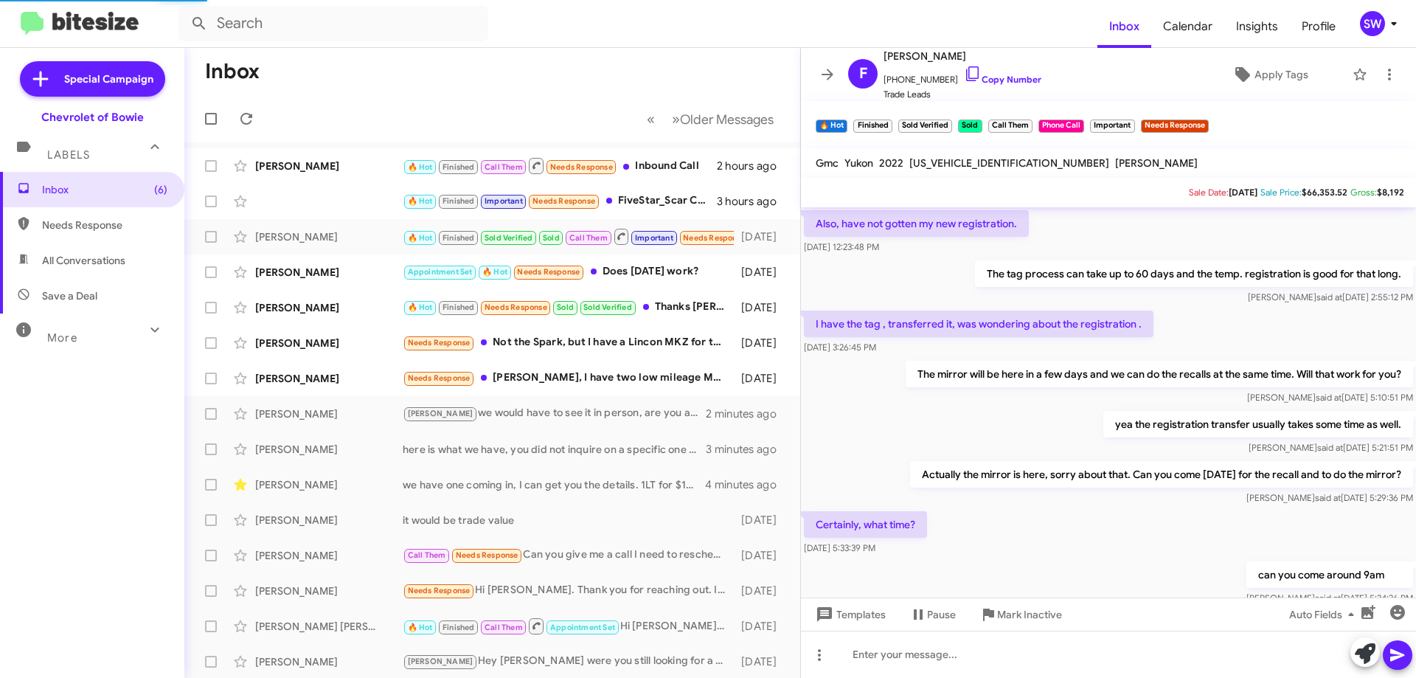
scroll to position [701, 0]
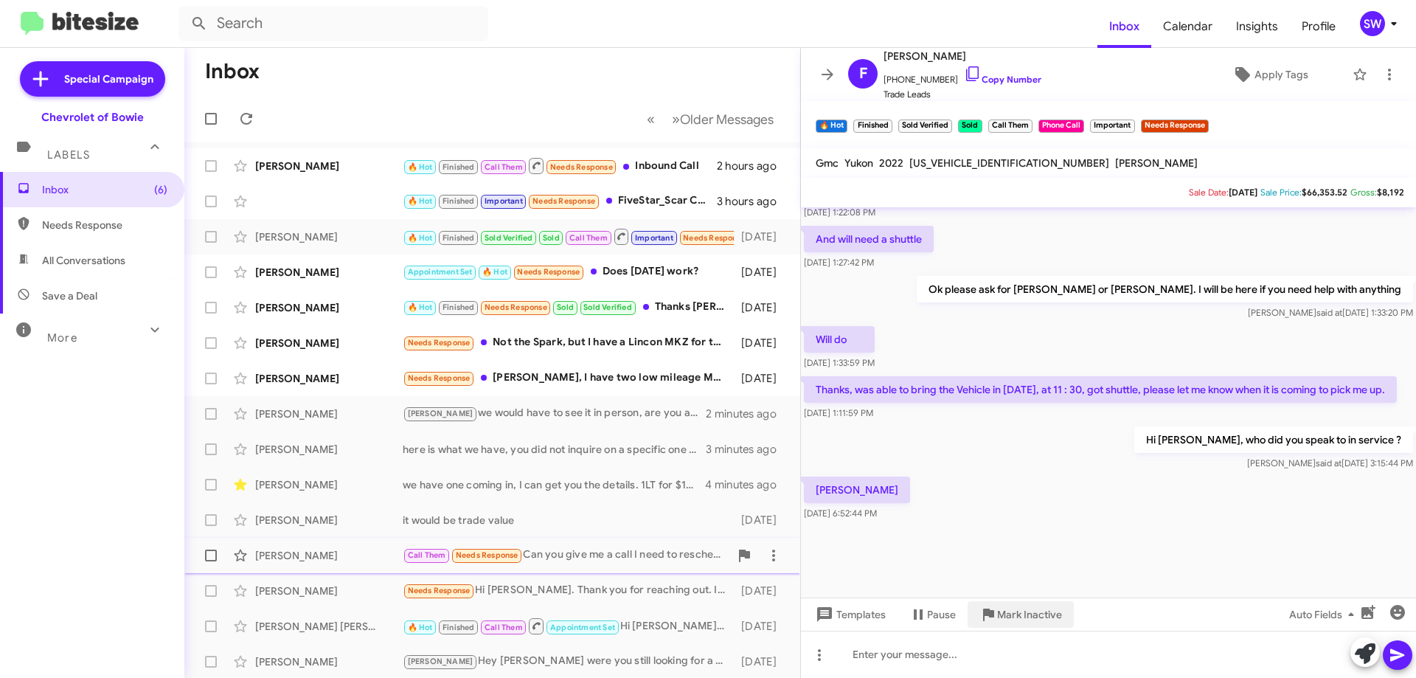
drag, startPoint x: 1012, startPoint y: 610, endPoint x: 961, endPoint y: 554, distance: 76.2
click at [1009, 603] on span "Mark Inactive" at bounding box center [1029, 614] width 65 height 27
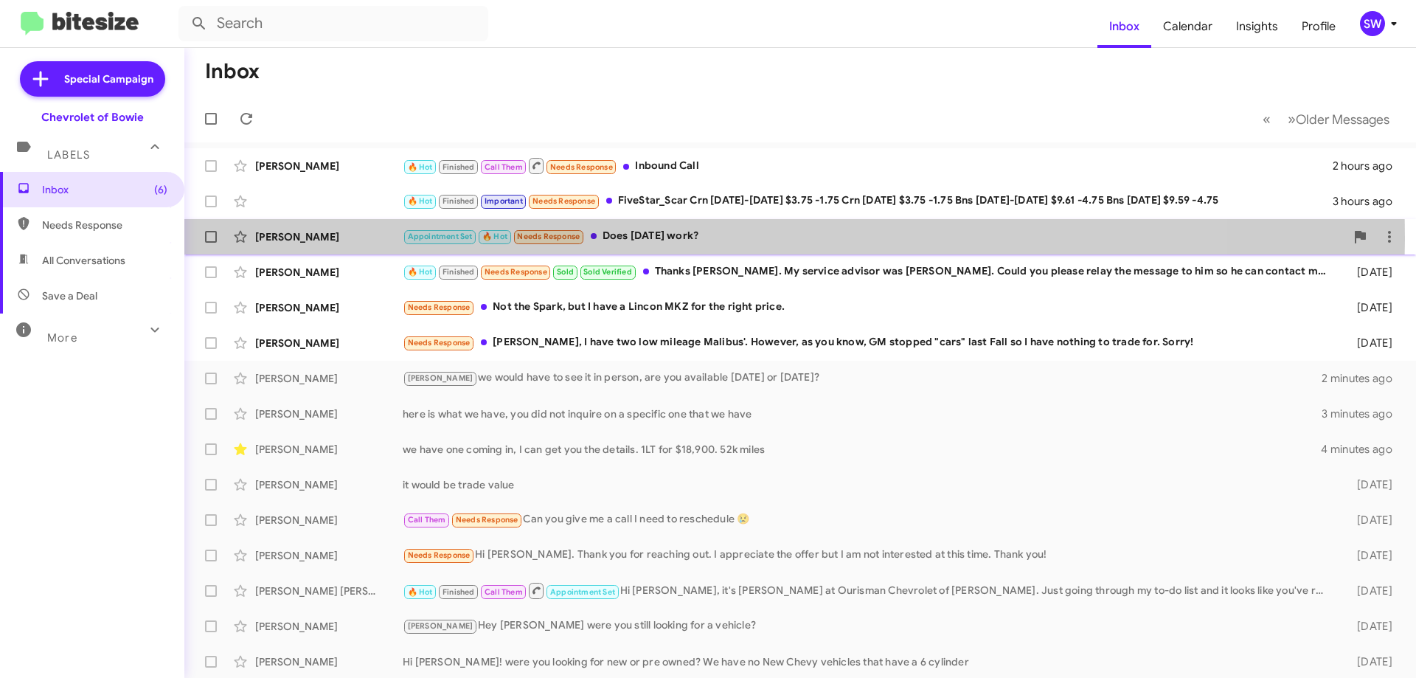
drag, startPoint x: 660, startPoint y: 237, endPoint x: 723, endPoint y: 232, distance: 63.6
click at [662, 236] on div "Appointment Set 🔥 Hot Needs Response Does [DATE] work?" at bounding box center [874, 236] width 942 height 17
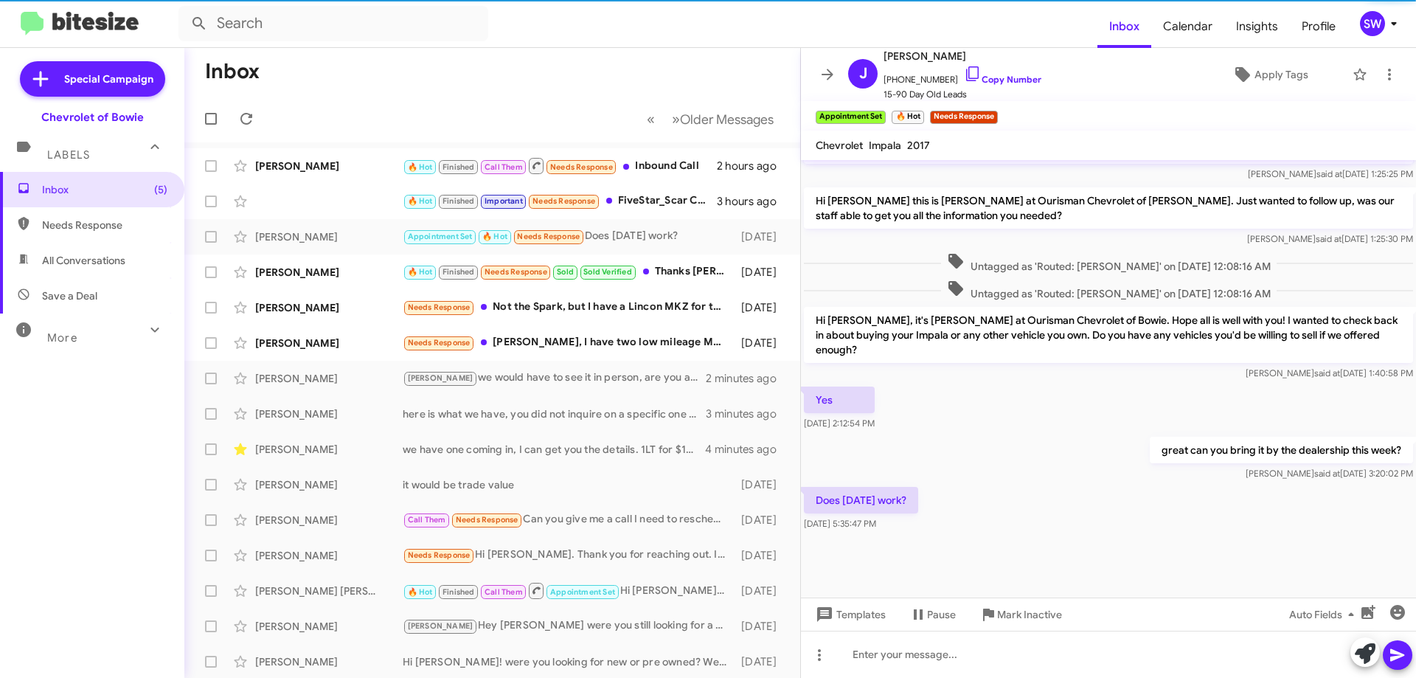
scroll to position [672, 0]
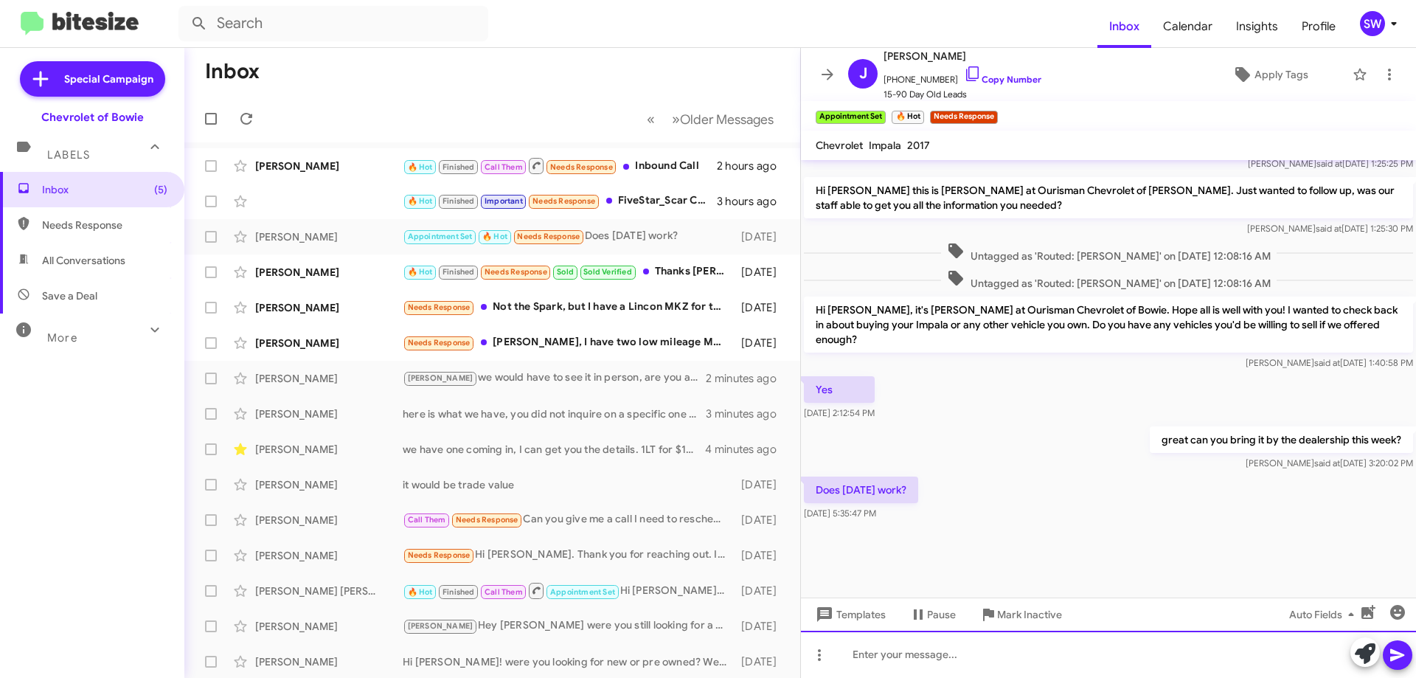
click at [988, 654] on div at bounding box center [1108, 653] width 615 height 47
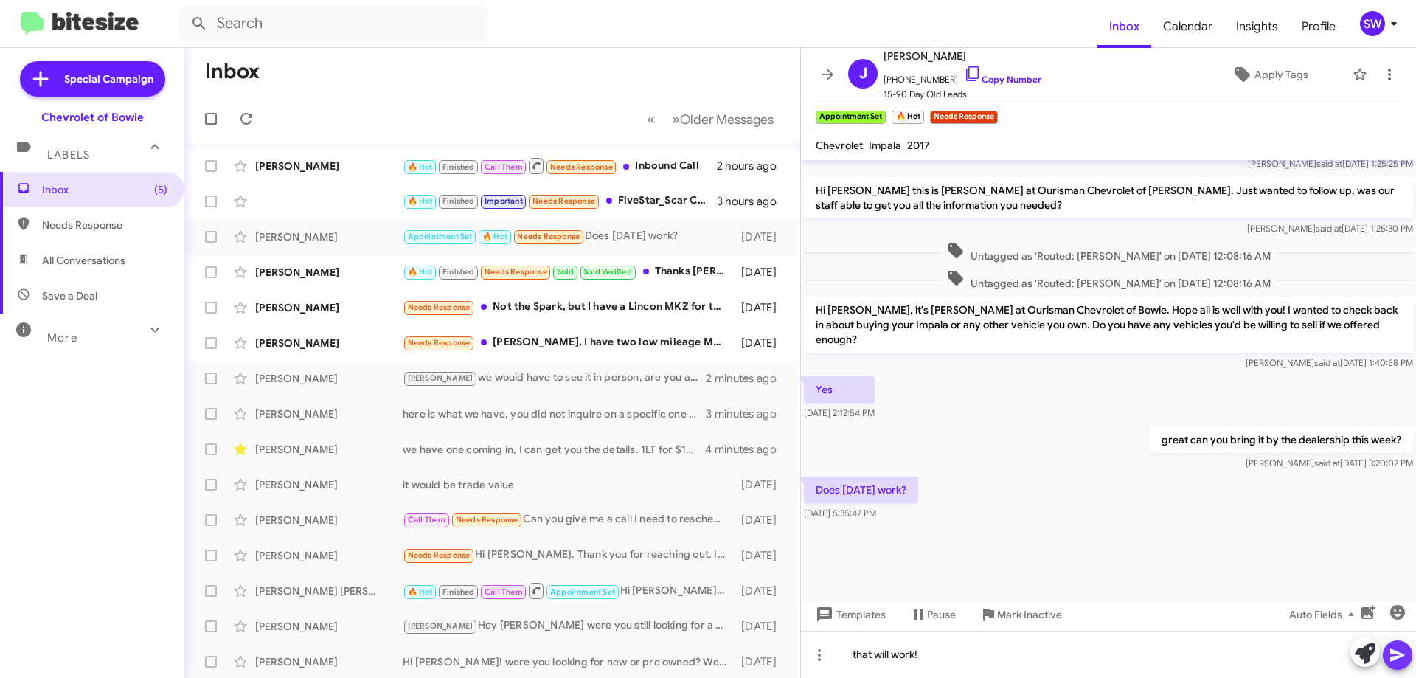
click at [1393, 656] on icon at bounding box center [1397, 655] width 18 height 18
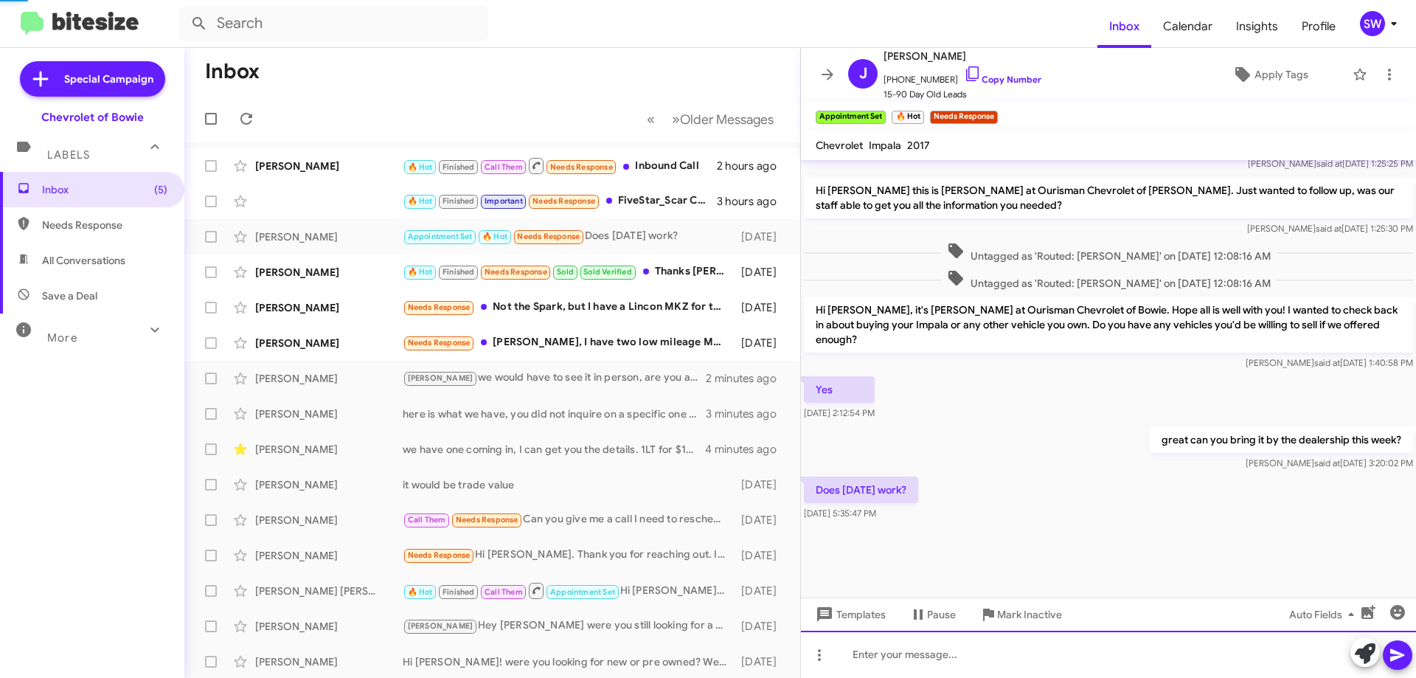
scroll to position [0, 0]
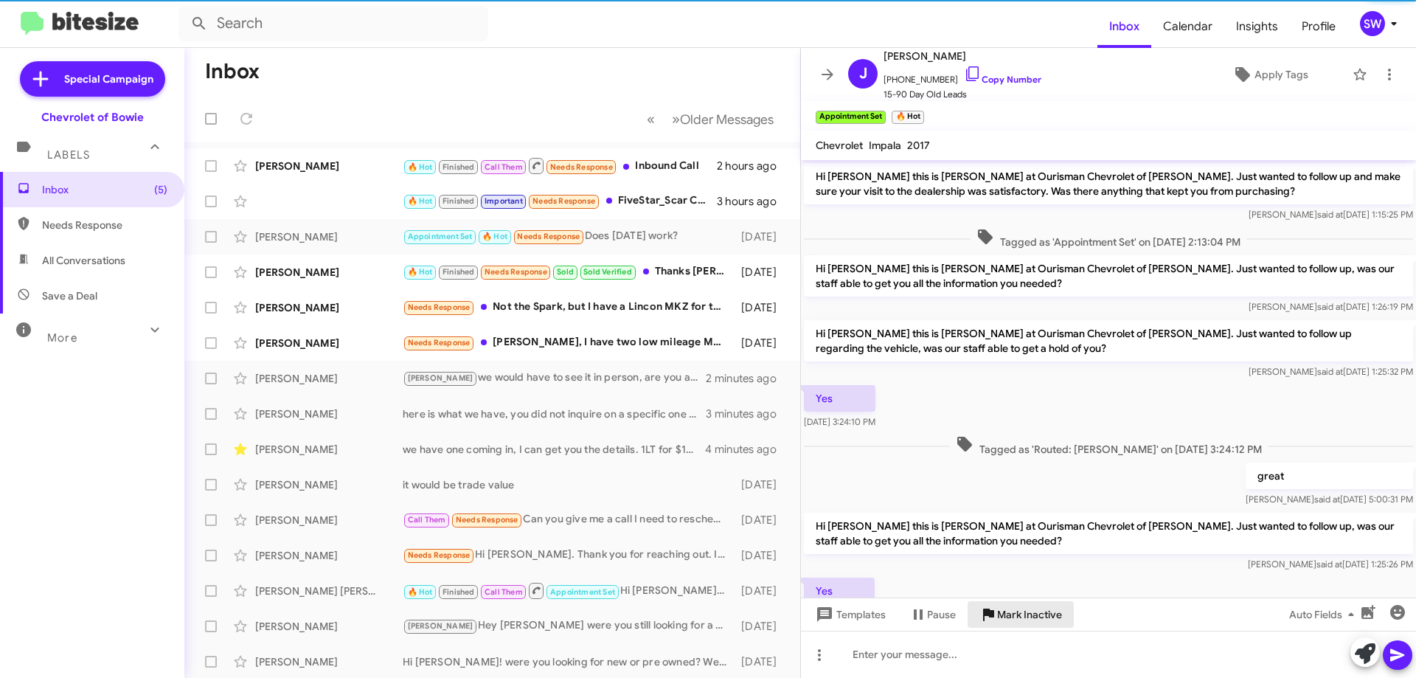
drag, startPoint x: 1027, startPoint y: 620, endPoint x: 1014, endPoint y: 589, distance: 33.7
click at [1027, 619] on span "Mark Inactive" at bounding box center [1029, 614] width 65 height 27
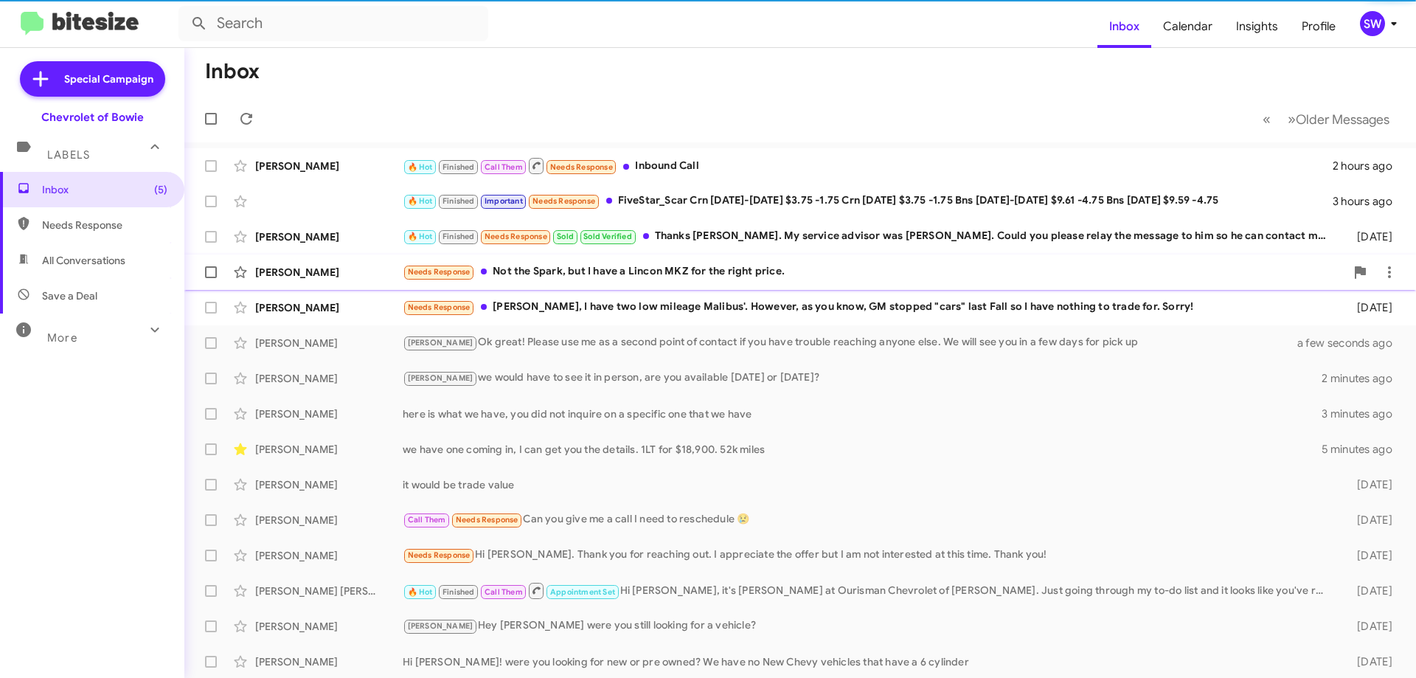
drag, startPoint x: 621, startPoint y: 274, endPoint x: 683, endPoint y: 282, distance: 63.3
click at [626, 274] on div "Needs Response Not the Spark, but I have a Lincon MKZ for the right price." at bounding box center [874, 271] width 942 height 17
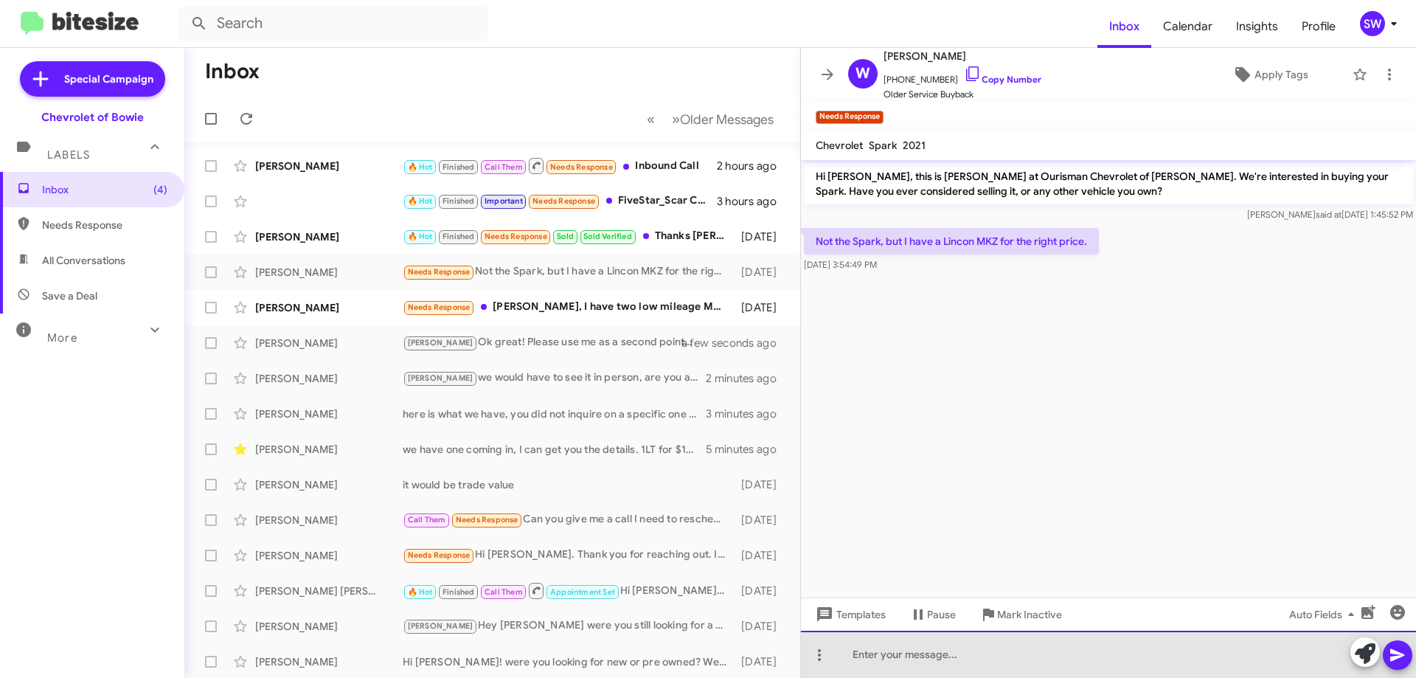
click at [964, 654] on div at bounding box center [1108, 653] width 615 height 47
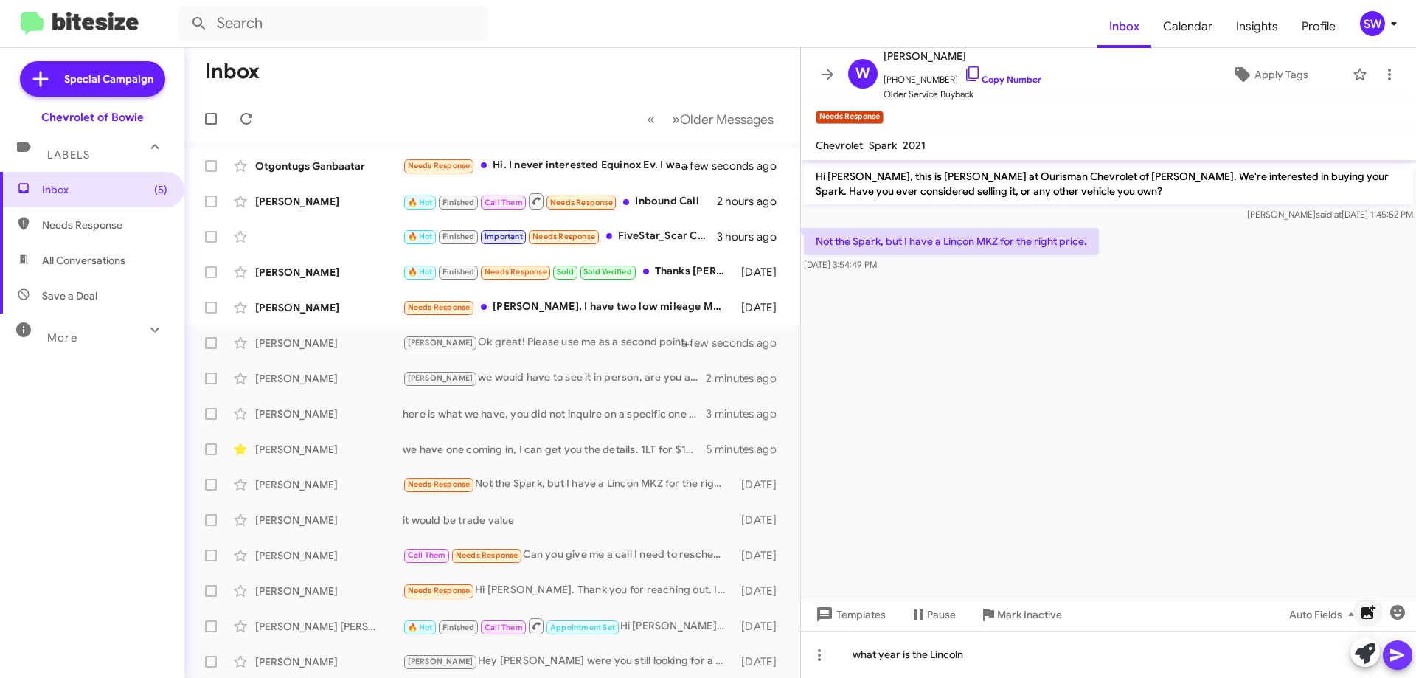
drag, startPoint x: 1391, startPoint y: 653, endPoint x: 1365, endPoint y: 609, distance: 51.0
click at [1394, 653] on icon at bounding box center [1397, 655] width 14 height 13
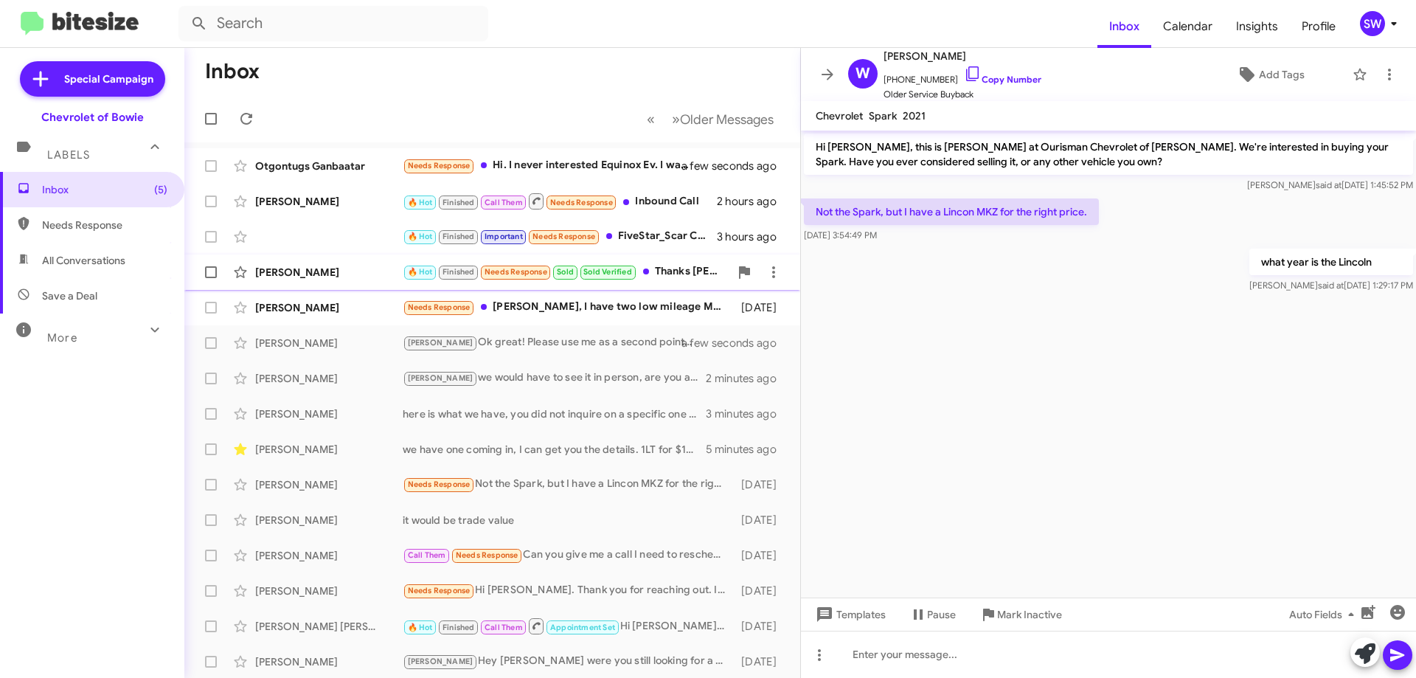
click at [677, 270] on div "🔥 Hot Finished Needs Response Sold Sold Verified Thanks [PERSON_NAME]. My servi…" at bounding box center [566, 271] width 327 height 17
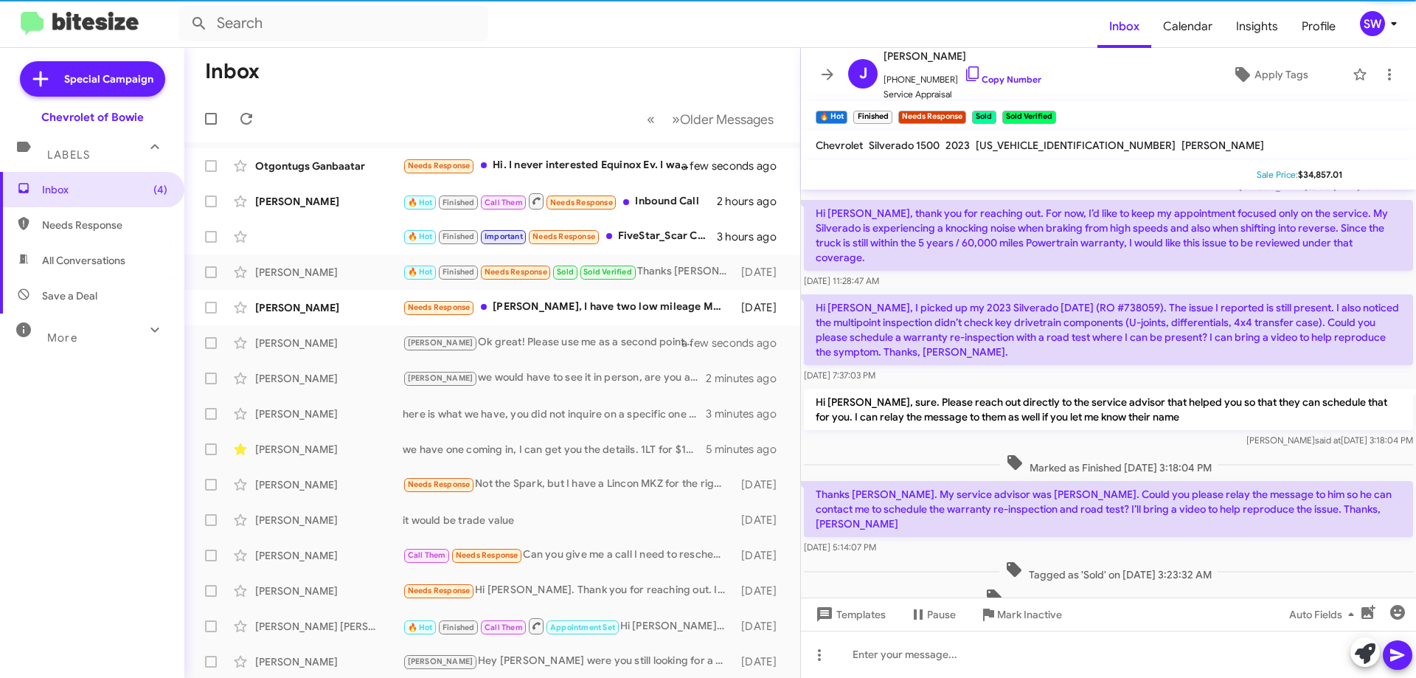
scroll to position [102, 0]
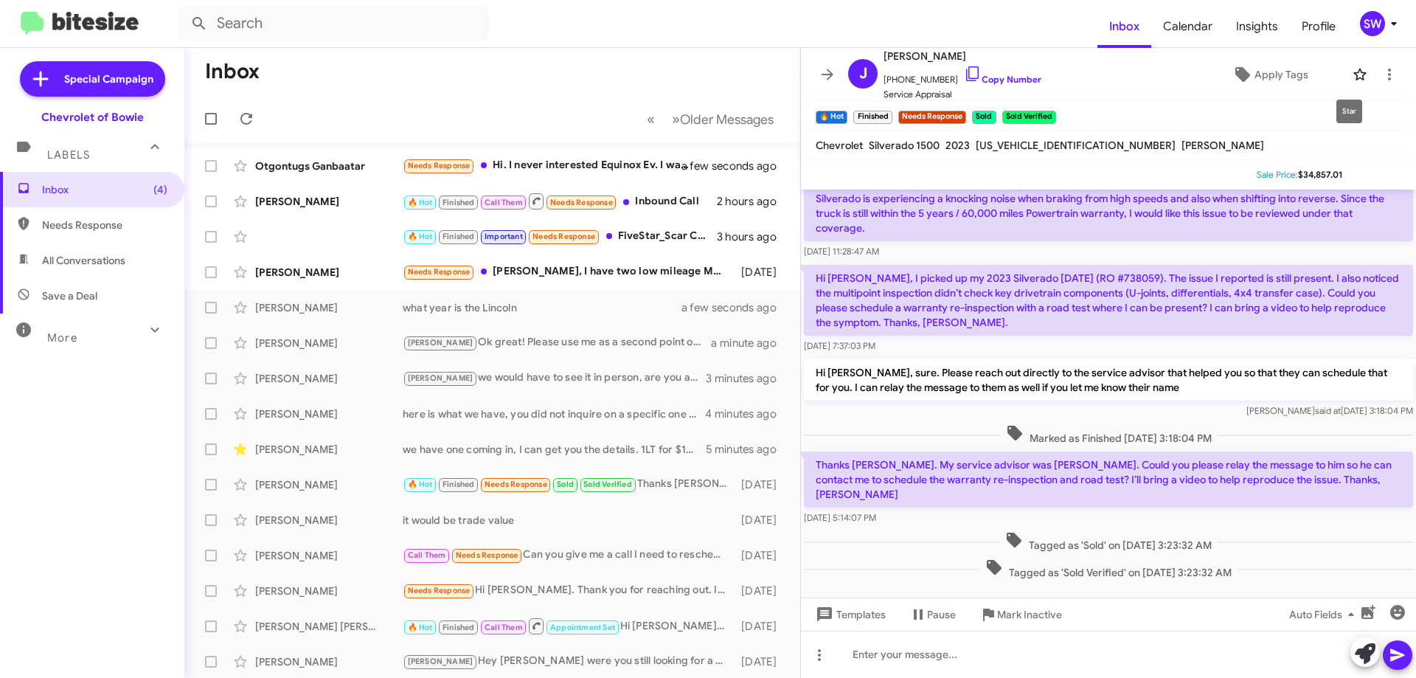
click at [1354, 74] on icon at bounding box center [1359, 75] width 13 height 12
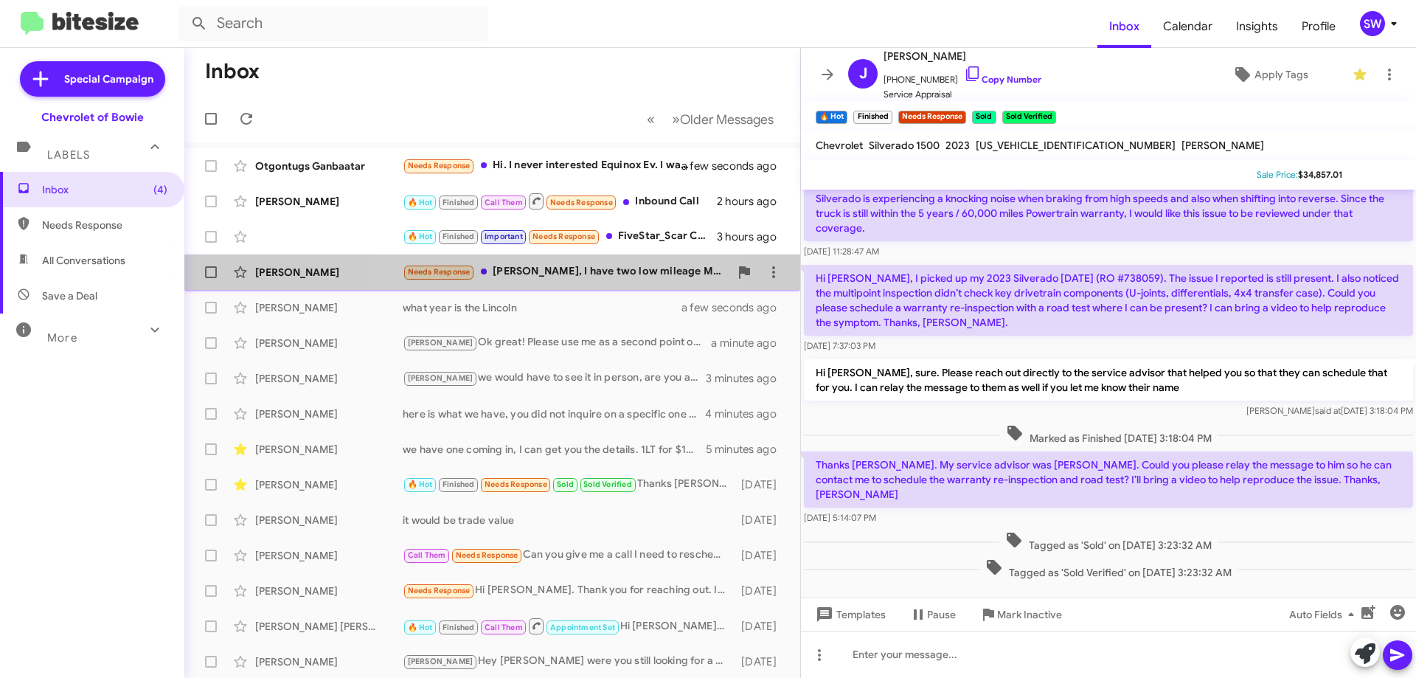
drag, startPoint x: 573, startPoint y: 274, endPoint x: 672, endPoint y: 298, distance: 101.8
click at [574, 274] on div "Needs Response [PERSON_NAME], I have two low mileage Malibus'. However, as you …" at bounding box center [566, 271] width 327 height 17
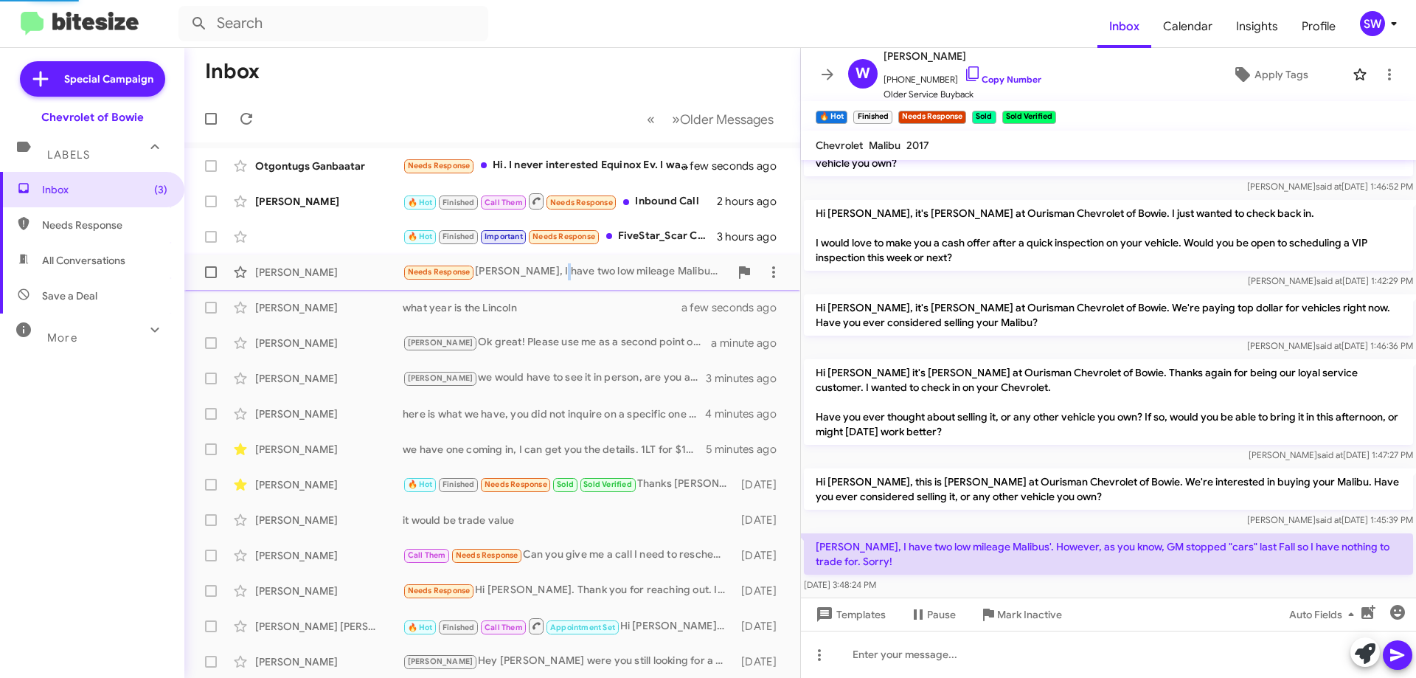
scroll to position [92, 0]
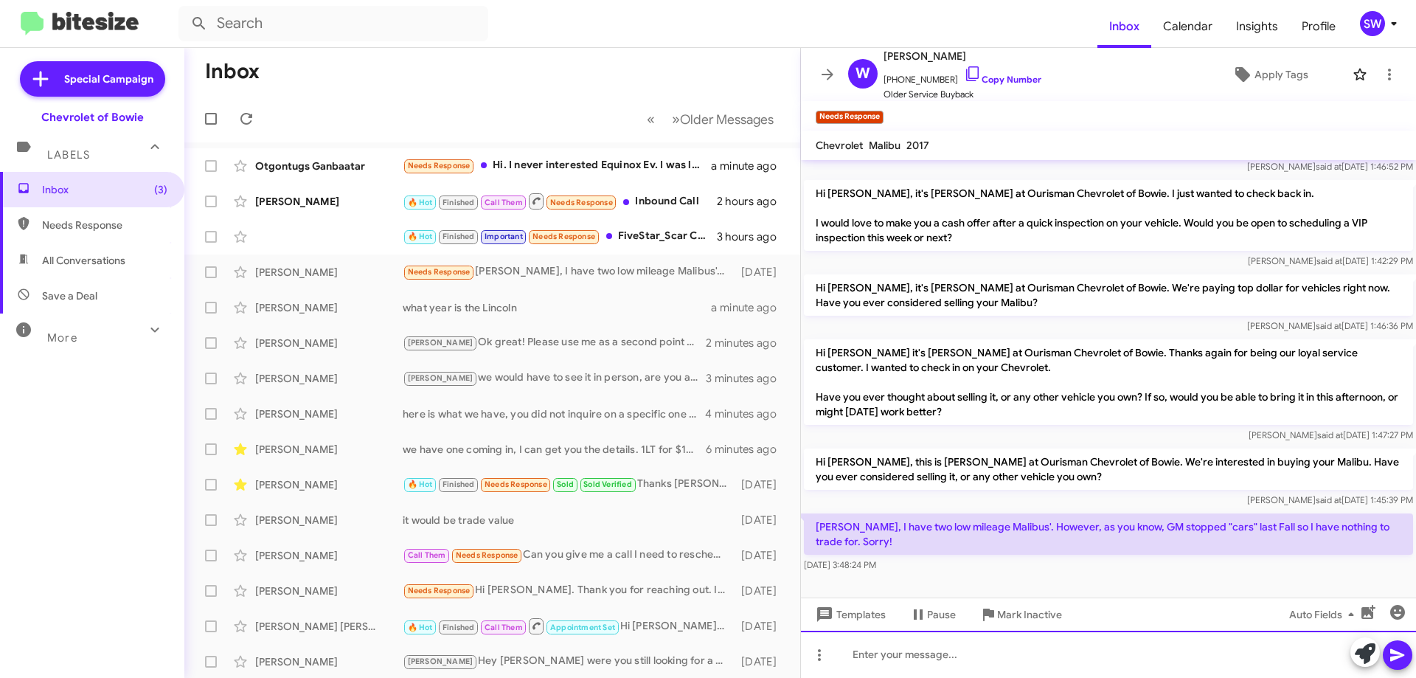
click at [888, 658] on div at bounding box center [1108, 653] width 615 height 47
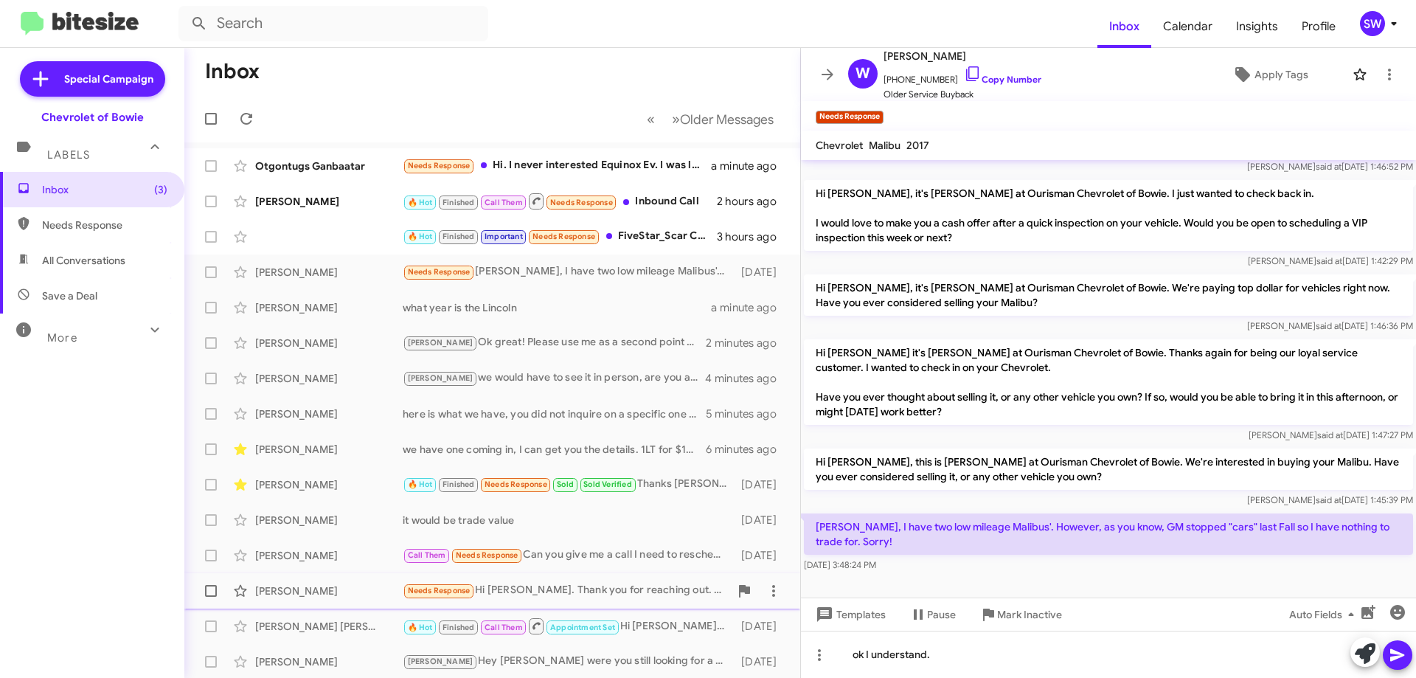
drag, startPoint x: 1015, startPoint y: 619, endPoint x: 1051, endPoint y: 596, distance: 42.4
click at [1015, 613] on span "Mark Inactive" at bounding box center [1029, 614] width 65 height 27
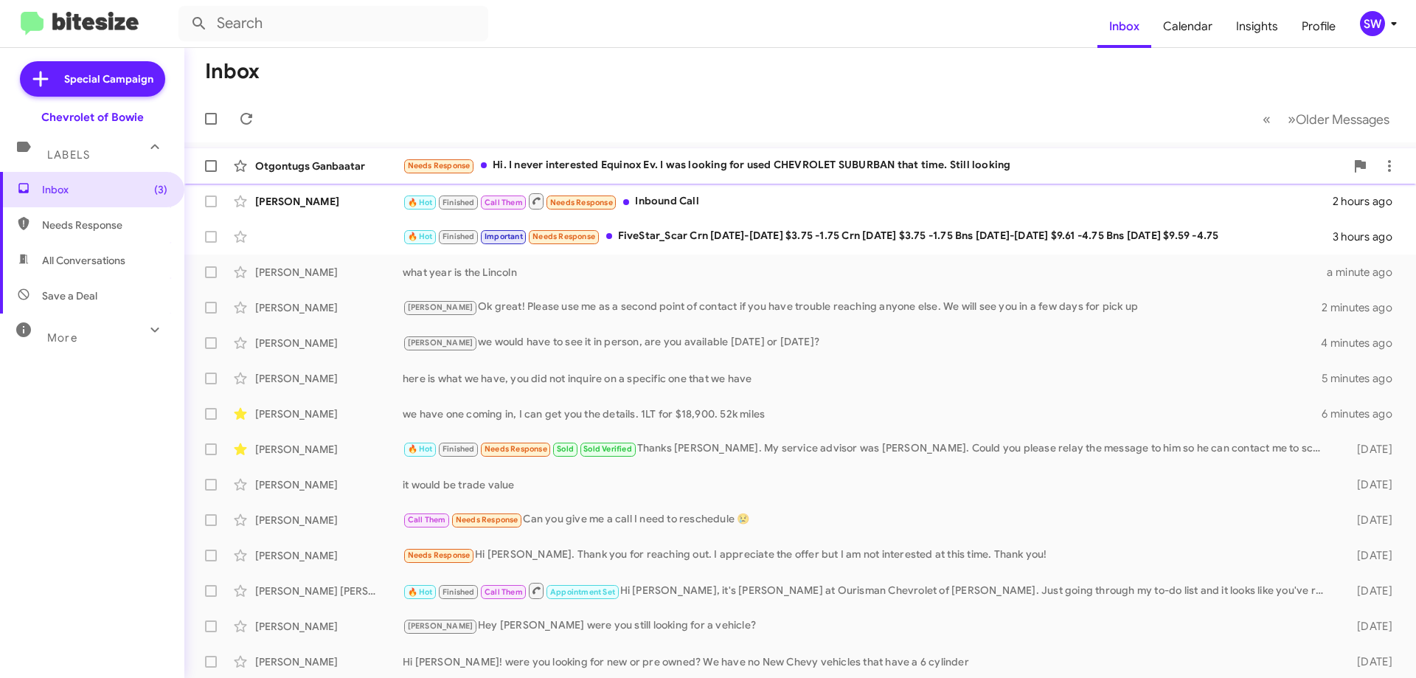
drag, startPoint x: 604, startPoint y: 164, endPoint x: 619, endPoint y: 162, distance: 15.6
click at [607, 164] on div "Needs Response Hi. I never interested Equinox Ev. I was looking for used CHEVRO…" at bounding box center [874, 165] width 942 height 17
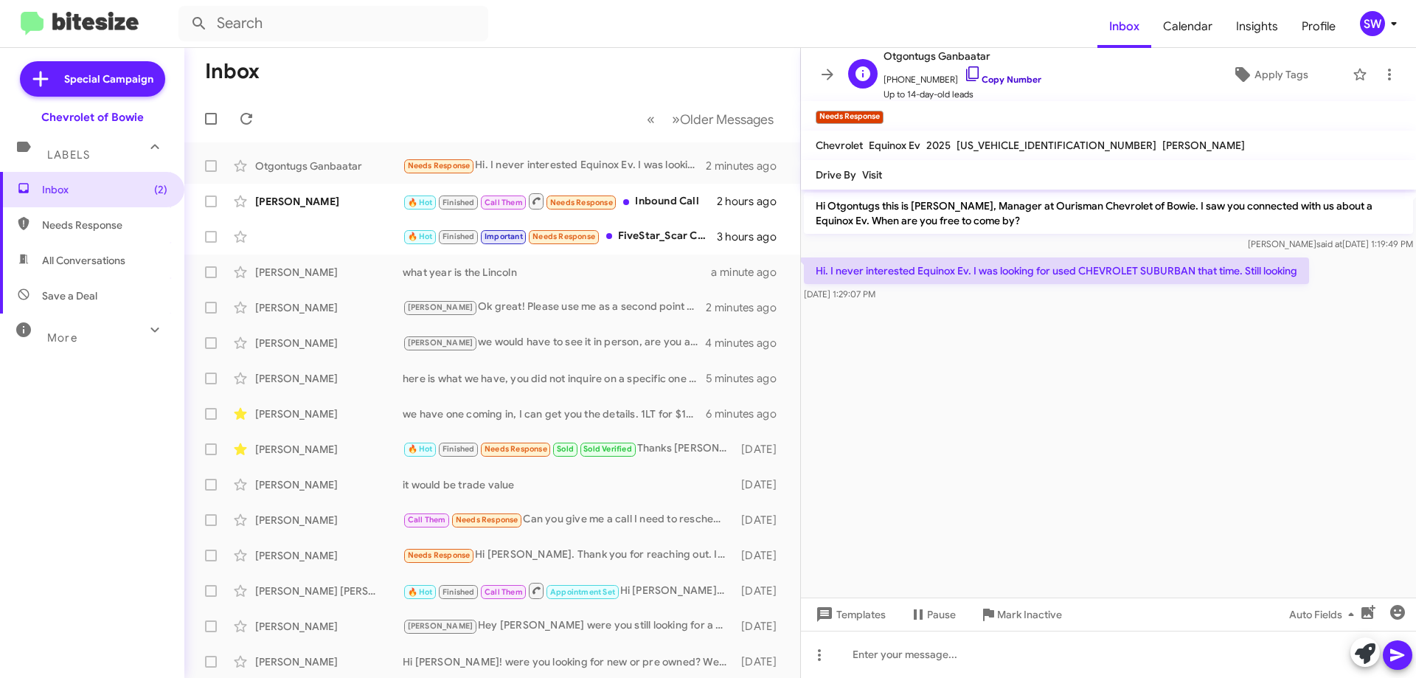
click at [964, 72] on icon at bounding box center [973, 74] width 18 height 18
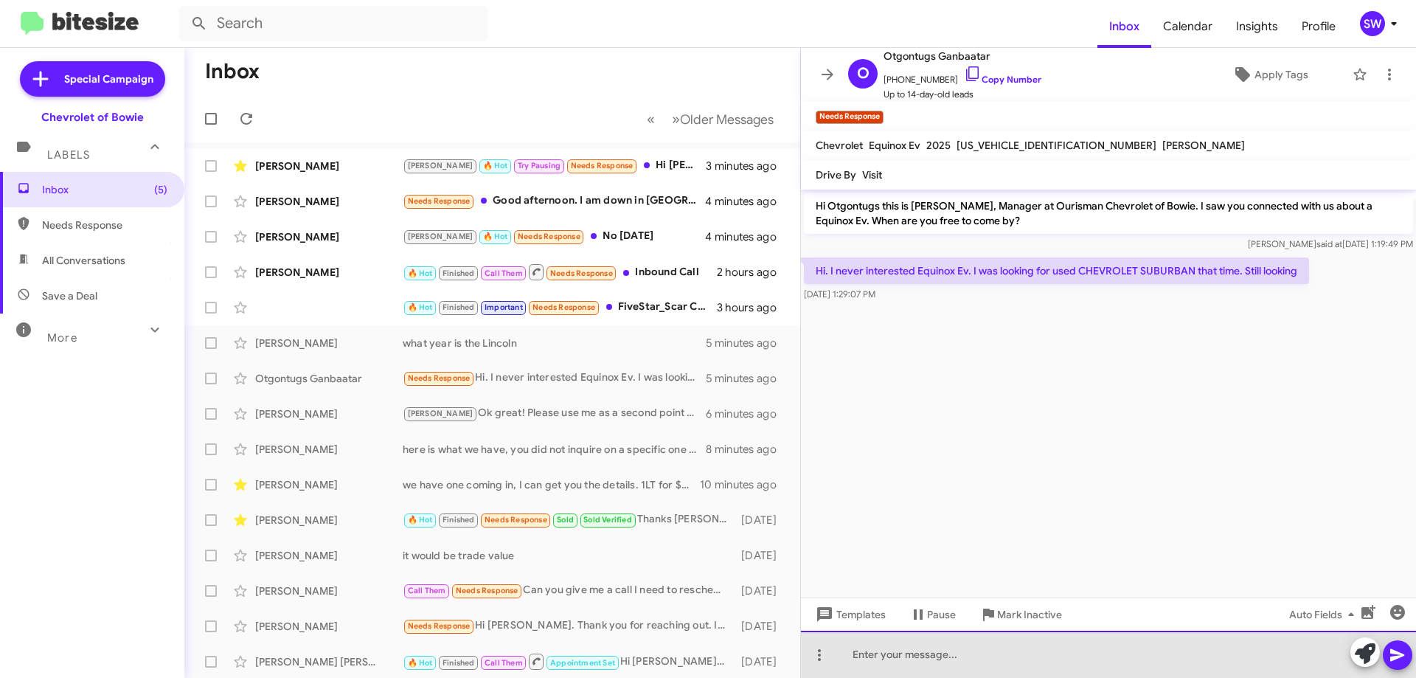
click at [914, 650] on div at bounding box center [1108, 653] width 615 height 47
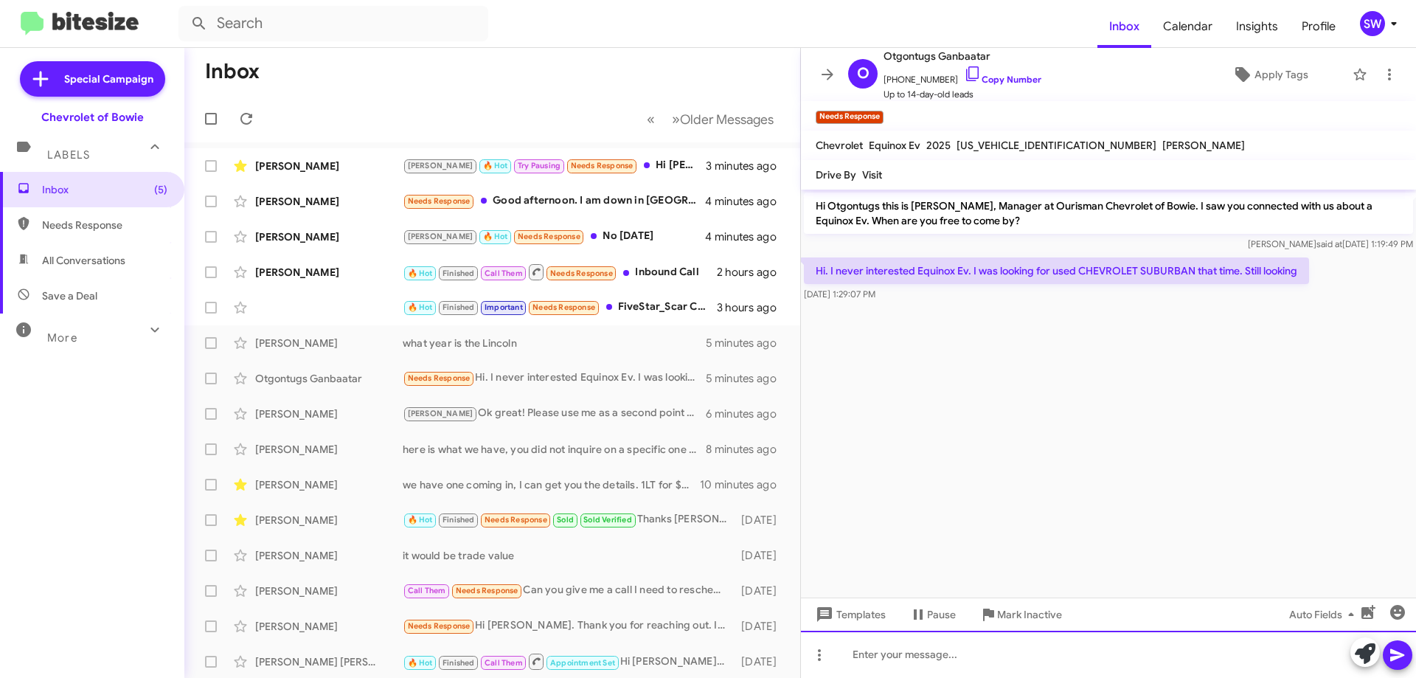
paste div
click at [893, 645] on div at bounding box center [1108, 653] width 615 height 47
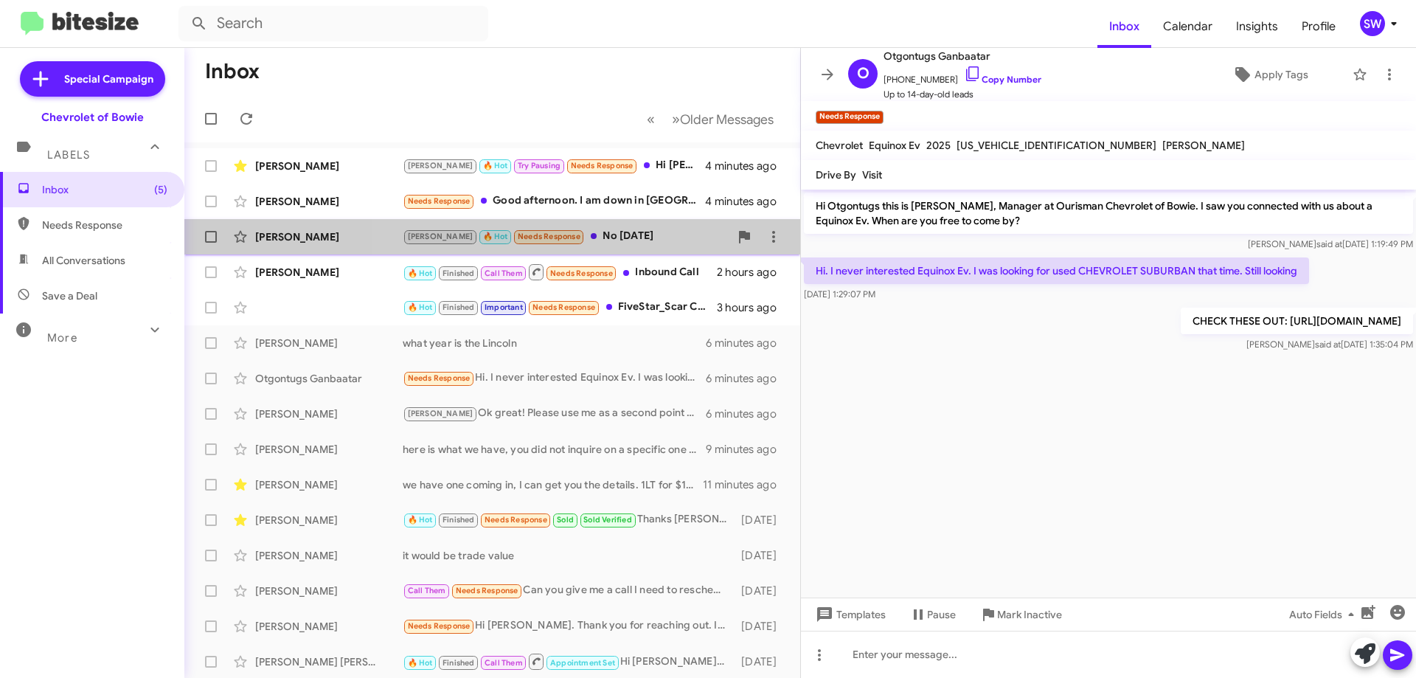
drag, startPoint x: 601, startPoint y: 235, endPoint x: 621, endPoint y: 243, distance: 21.2
click at [602, 236] on div "[PERSON_NAME] 🔥 Hot Needs Response No [DATE]" at bounding box center [566, 236] width 327 height 17
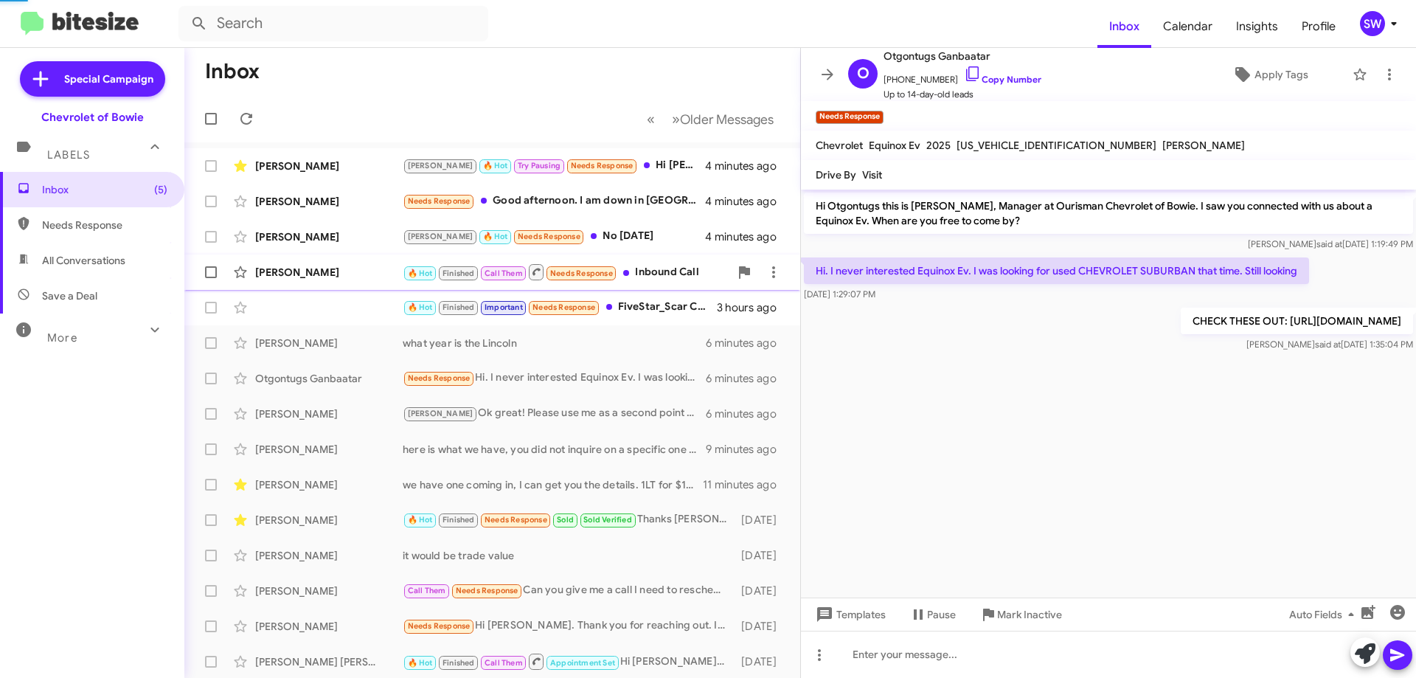
scroll to position [368, 0]
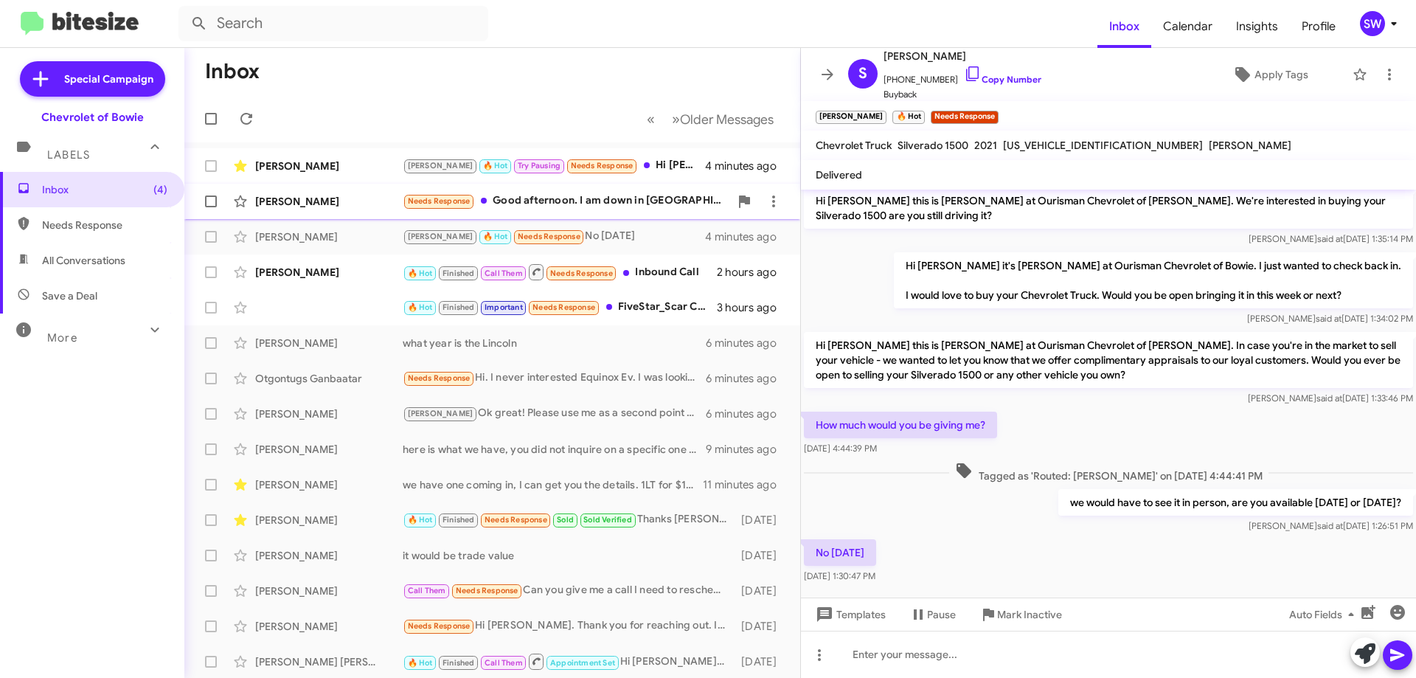
click at [574, 203] on div "Needs Response Good afternoon. I am down in [GEOGRAPHIC_DATA] and would need to…" at bounding box center [566, 200] width 327 height 17
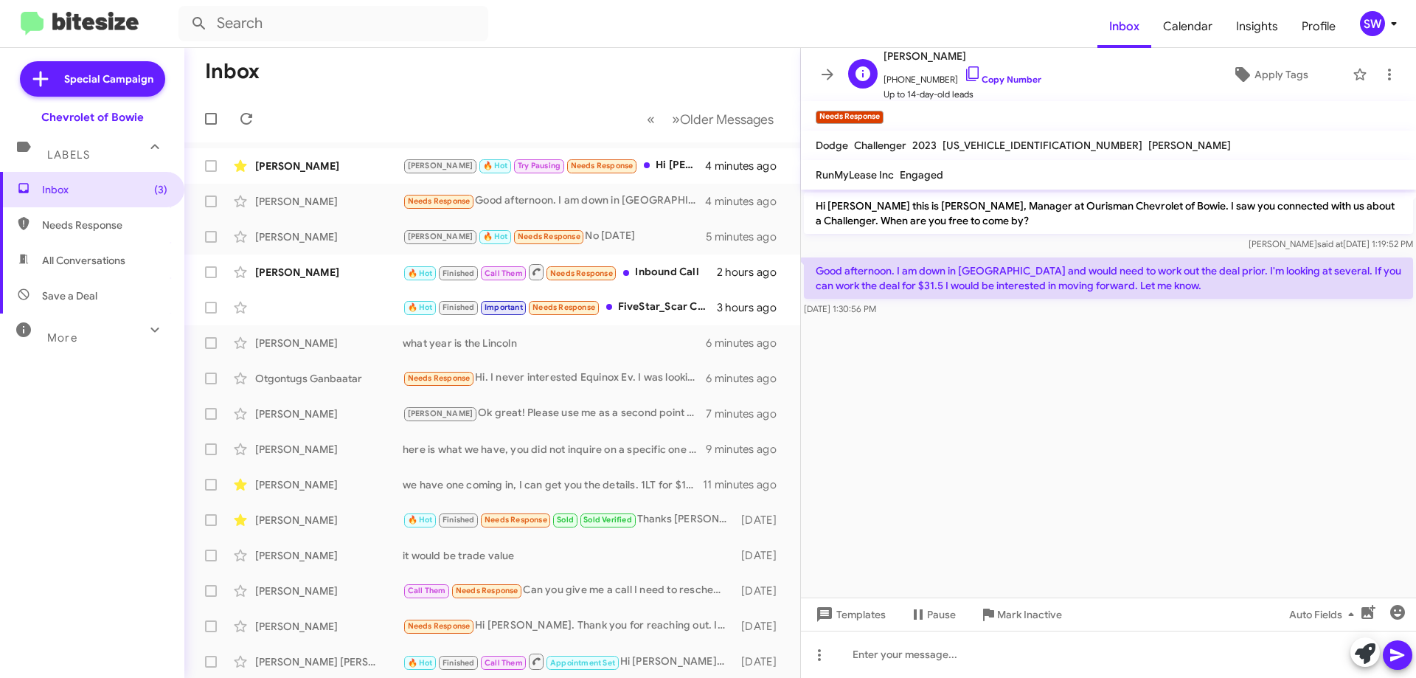
drag, startPoint x: 961, startPoint y: 70, endPoint x: 1122, endPoint y: 89, distance: 162.6
click at [964, 72] on icon at bounding box center [973, 74] width 18 height 18
drag, startPoint x: 1012, startPoint y: 619, endPoint x: 1054, endPoint y: 584, distance: 55.5
click at [1015, 609] on span "Mark Inactive" at bounding box center [1029, 614] width 65 height 27
